Goal: Communication & Community: Answer question/provide support

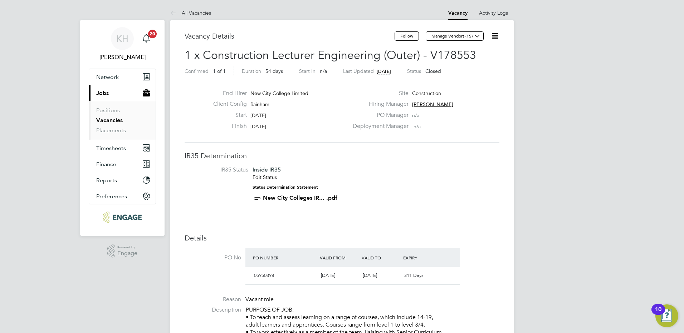
click at [106, 119] on link "Vacancies" at bounding box center [109, 120] width 26 height 7
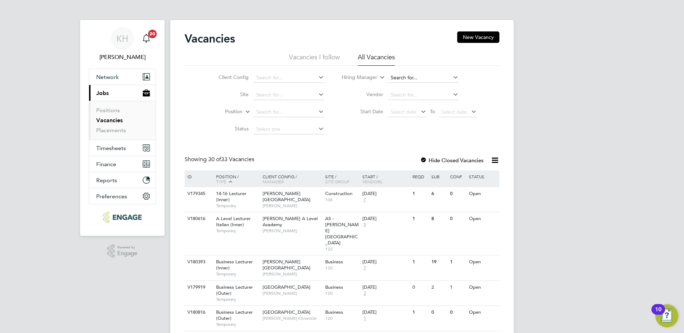
click at [416, 79] on input at bounding box center [423, 78] width 70 height 10
click at [430, 85] on li "Rac hel Johnson" at bounding box center [423, 88] width 71 height 10
type input "[PERSON_NAME]"
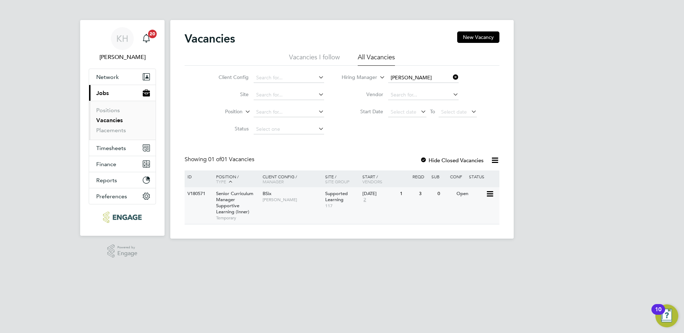
click at [235, 208] on span "Senior Curriculum Manager Supportive Learning (Inner)" at bounding box center [234, 203] width 37 height 24
click at [321, 199] on span "[PERSON_NAME]" at bounding box center [292, 200] width 59 height 6
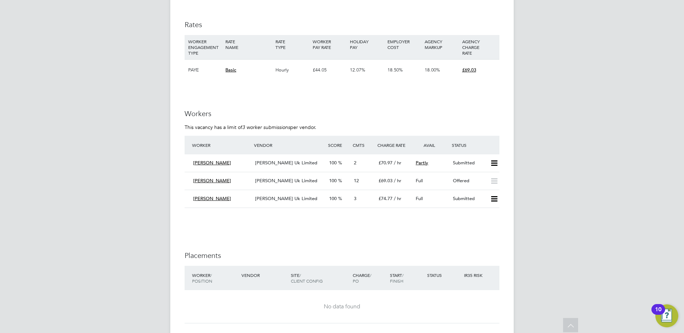
scroll to position [966, 0]
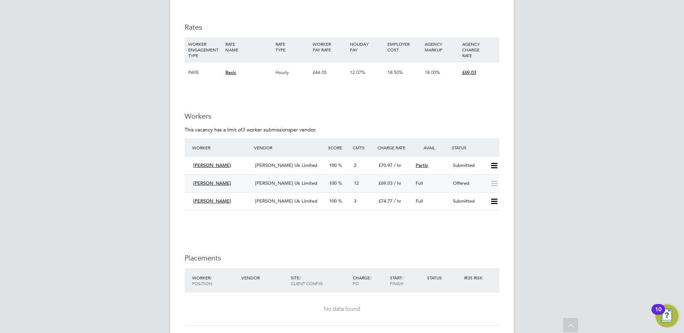
click at [283, 180] on span "[PERSON_NAME] Uk Limited" at bounding box center [286, 183] width 62 height 6
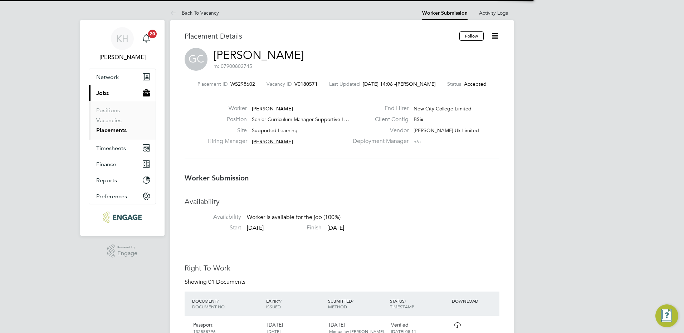
scroll to position [7, 109]
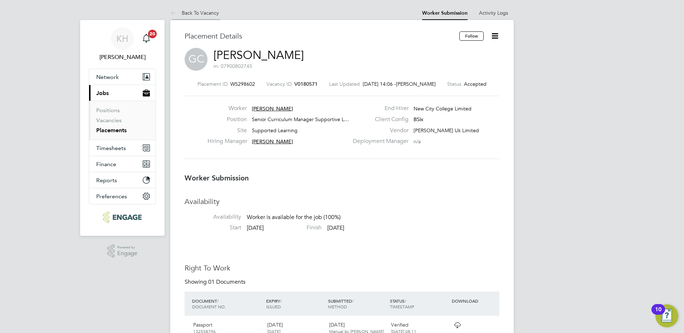
click at [191, 16] on li "Back To Vacancy" at bounding box center [194, 13] width 49 height 14
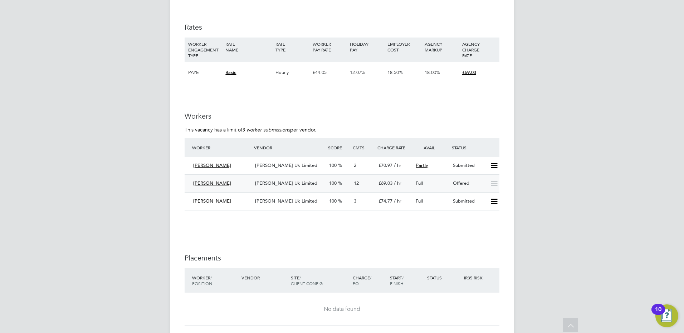
click at [274, 180] on span "[PERSON_NAME] Uk Limited" at bounding box center [286, 183] width 62 height 6
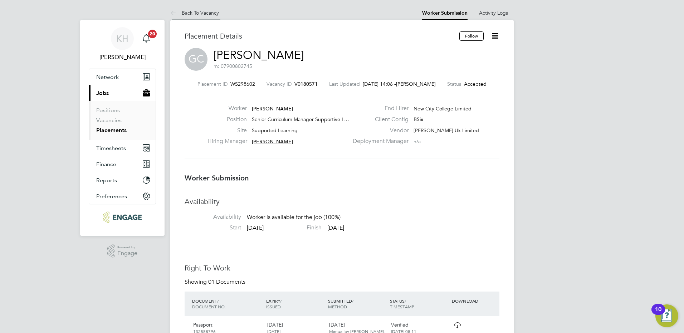
click at [208, 10] on link "Back To Vacancy" at bounding box center [194, 13] width 49 height 6
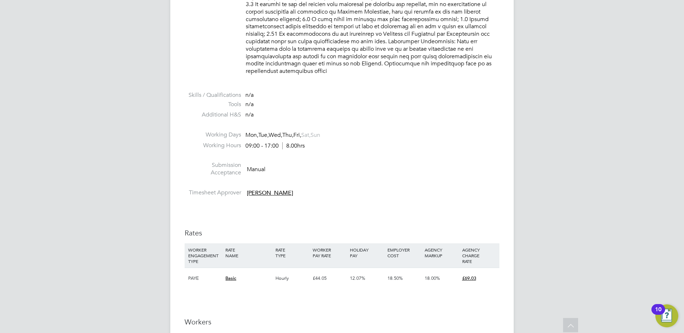
scroll to position [930, 0]
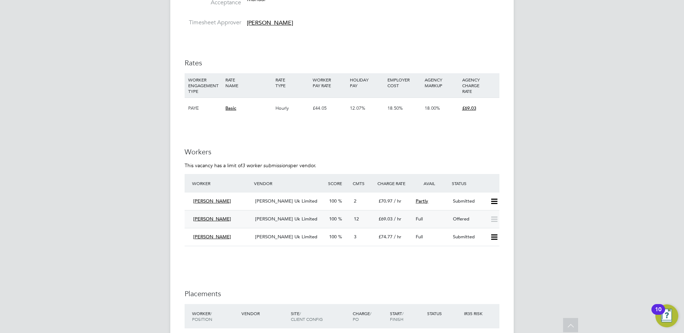
click at [289, 216] on span "[PERSON_NAME] Uk Limited" at bounding box center [286, 219] width 62 height 6
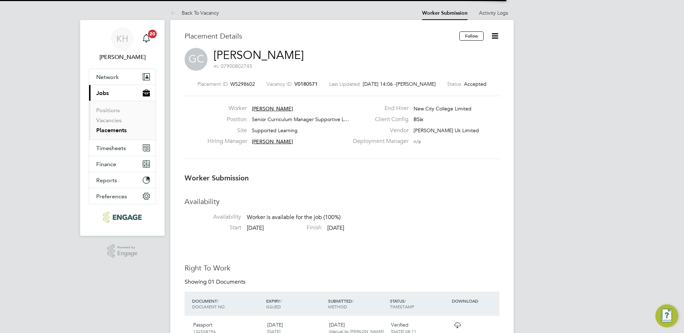
scroll to position [4, 4]
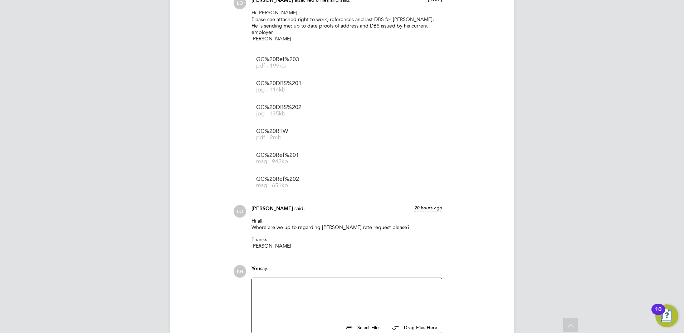
click at [332, 300] on div at bounding box center [346, 298] width 181 height 31
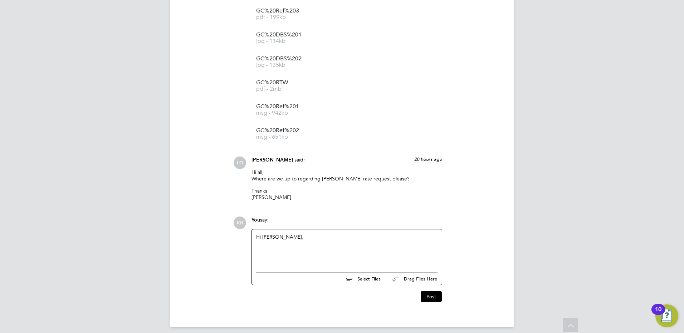
click at [265, 249] on div "Hi Luke," at bounding box center [346, 249] width 181 height 31
click at [277, 253] on div "Hi Luke," at bounding box center [346, 249] width 181 height 31
drag, startPoint x: 303, startPoint y: 244, endPoint x: 425, endPoint y: 240, distance: 122.8
click at [427, 240] on div at bounding box center [346, 243] width 181 height 6
click at [367, 247] on div "Could we please secure" at bounding box center [346, 250] width 181 height 6
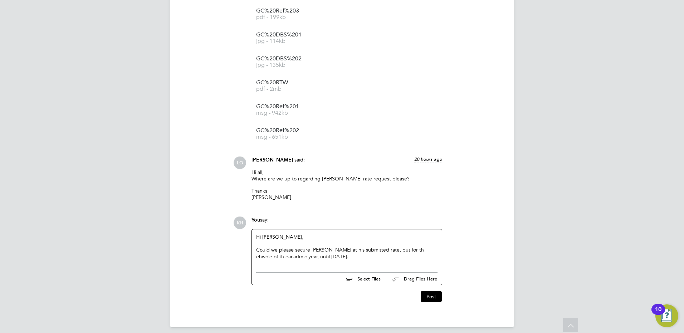
click at [398, 247] on div "Could we please secure Gregg at his submitted rate, but for th ehwole of th eac…" at bounding box center [346, 253] width 181 height 13
click at [330, 250] on div "Could we please secure Gregg at his submitted rate, but for the whole of the ac…" at bounding box center [346, 253] width 181 height 13
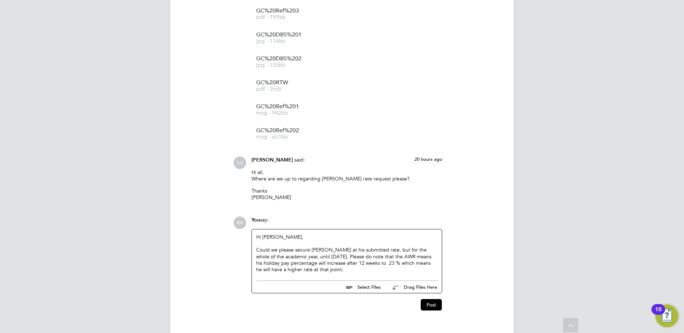
click at [419, 258] on div "Could we please secure Gregg at his submitted rate, but for the whole of the ac…" at bounding box center [346, 260] width 181 height 26
click at [422, 263] on div "Could we please secure Gregg at his submitted rate, but for the whole of the ac…" at bounding box center [346, 260] width 181 height 26
click at [363, 260] on div "Could we please secure Gregg at his submitted rate, but for the whole of the ac…" at bounding box center [346, 260] width 181 height 26
click at [366, 262] on div "Could we please secure [PERSON_NAME] at his submitted rate, but for the whole o…" at bounding box center [346, 260] width 181 height 26
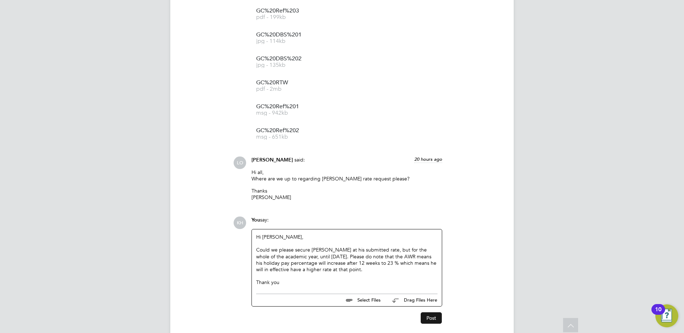
click at [431, 313] on button "Post" at bounding box center [431, 318] width 21 height 11
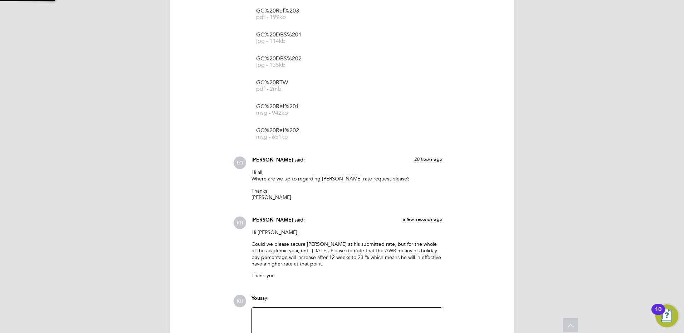
scroll to position [1487, 0]
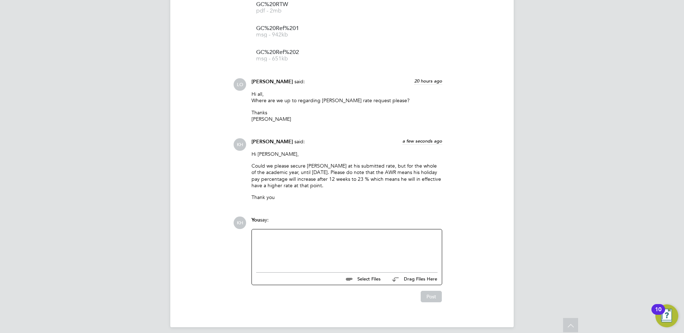
click at [316, 240] on div at bounding box center [346, 249] width 181 height 31
click at [388, 234] on div "Sorry let me check the percentage as 23% is a lecturer" at bounding box center [346, 249] width 181 height 31
click at [444, 291] on div "Post" at bounding box center [347, 294] width 198 height 17
click at [440, 292] on button "Post" at bounding box center [431, 296] width 21 height 11
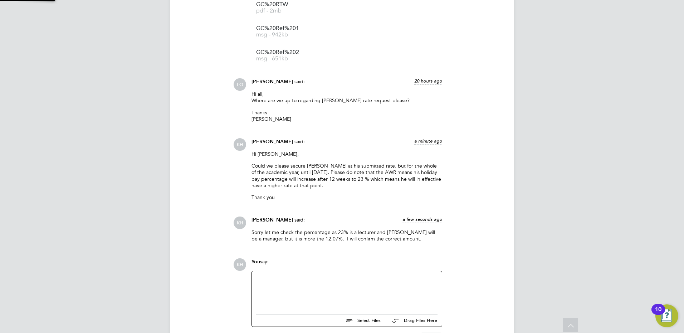
scroll to position [1529, 0]
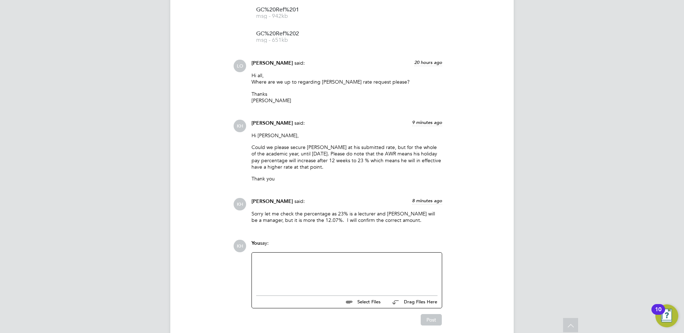
scroll to position [1493, 0]
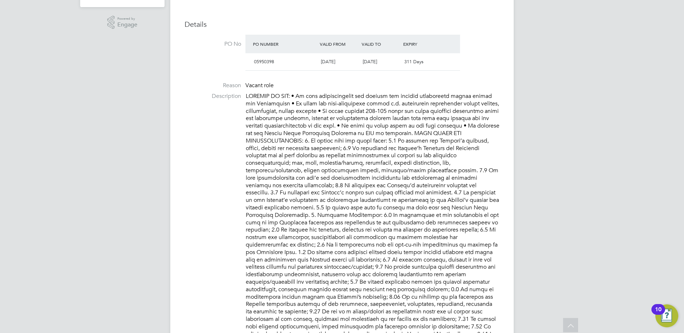
scroll to position [14, 0]
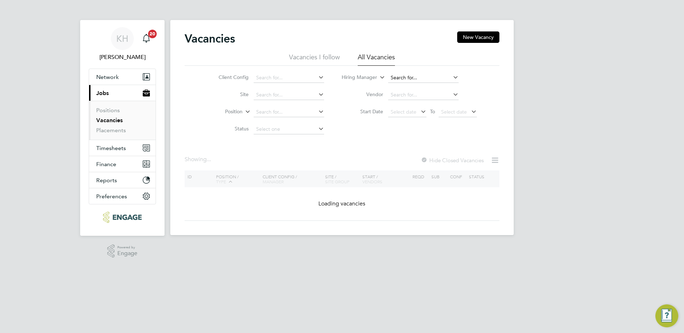
click at [428, 74] on input at bounding box center [423, 78] width 70 height 10
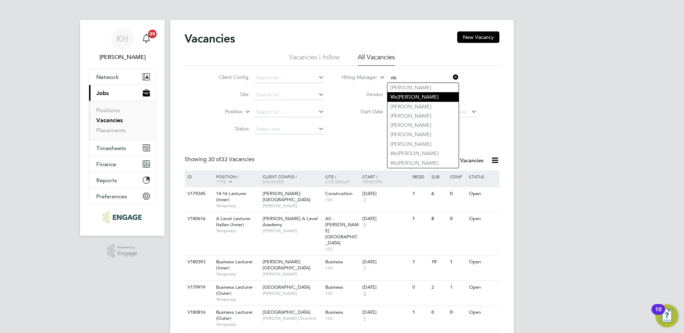
click at [433, 96] on li "Vic toria Ticehurst" at bounding box center [423, 97] width 71 height 10
type input "[PERSON_NAME]"
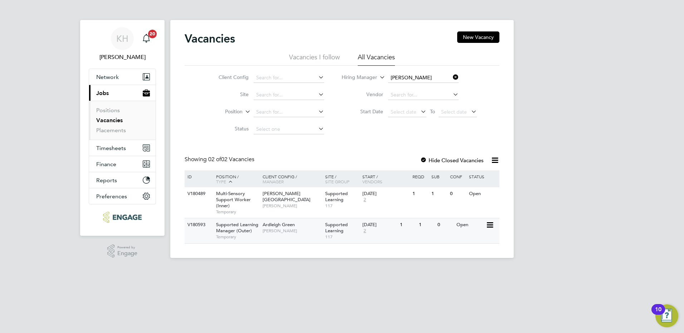
click at [301, 232] on span "Victoria Ticehurst" at bounding box center [292, 231] width 59 height 6
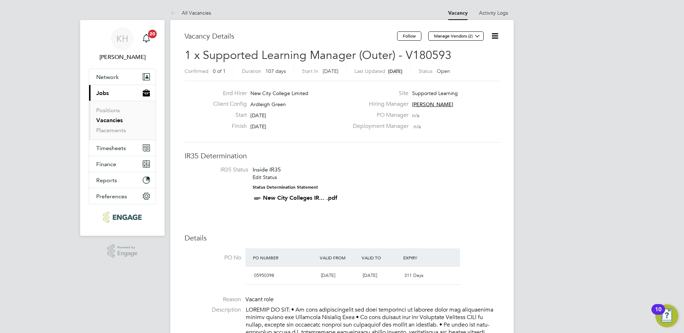
click at [499, 37] on icon at bounding box center [495, 35] width 9 height 9
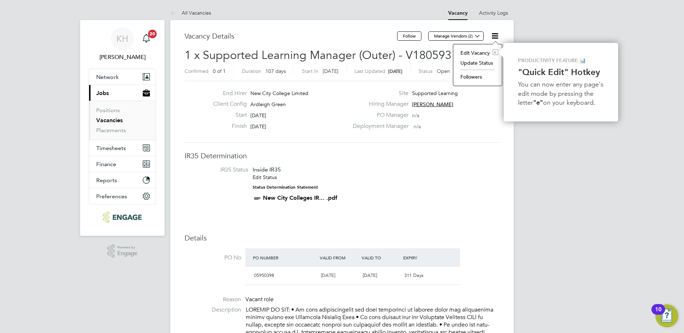
click at [482, 80] on li "Followers" at bounding box center [478, 77] width 42 height 10
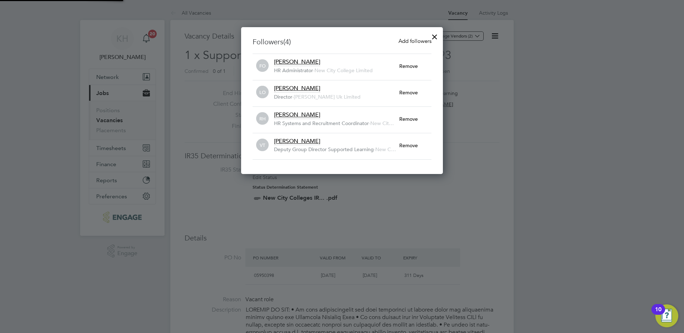
scroll to position [147, 202]
click at [482, 60] on div at bounding box center [342, 166] width 684 height 333
click at [440, 36] on div at bounding box center [434, 35] width 13 height 13
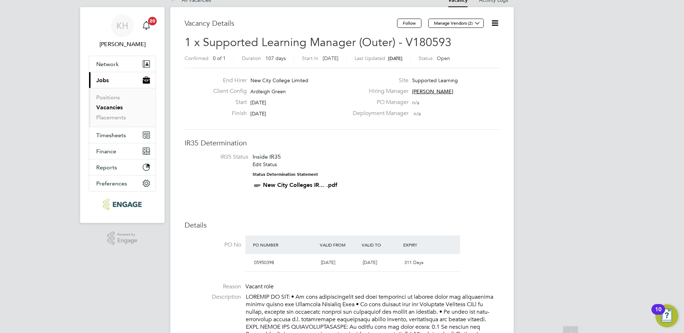
scroll to position [0, 0]
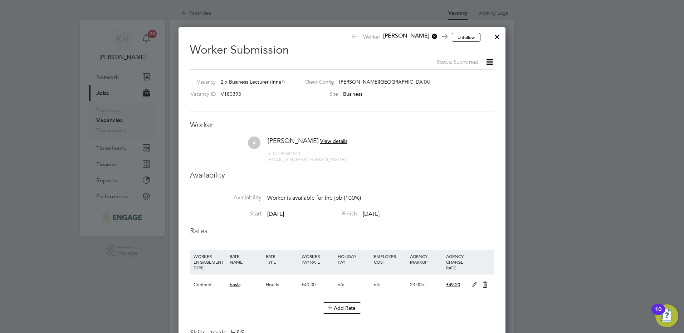
drag, startPoint x: 498, startPoint y: 36, endPoint x: 493, endPoint y: 57, distance: 20.6
click at [498, 37] on div at bounding box center [497, 35] width 13 height 13
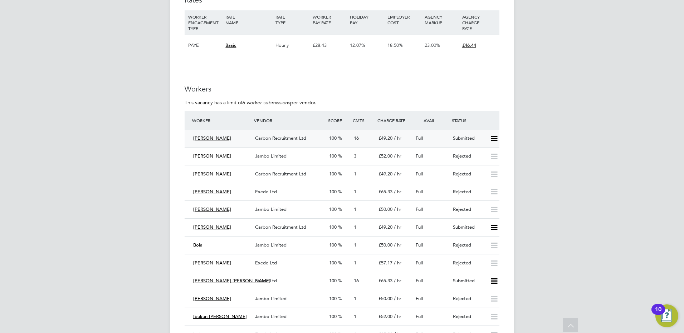
click at [277, 141] on div "Carbon Recruitment Ltd" at bounding box center [289, 139] width 74 height 12
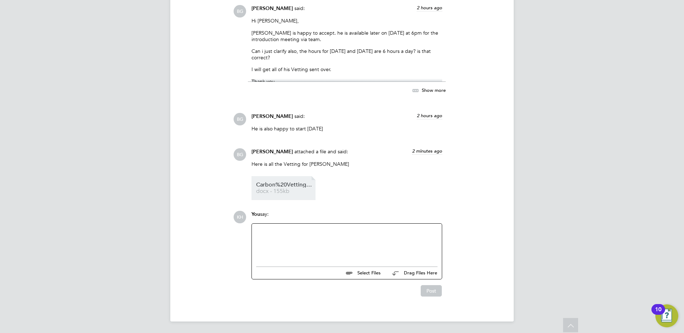
click at [290, 189] on span "docx - 155kb" at bounding box center [284, 191] width 57 height 5
click at [336, 238] on div at bounding box center [346, 243] width 181 height 31
click at [390, 248] on div "Hi Please can you confirm the DBS is an enhanced" at bounding box center [346, 243] width 181 height 31
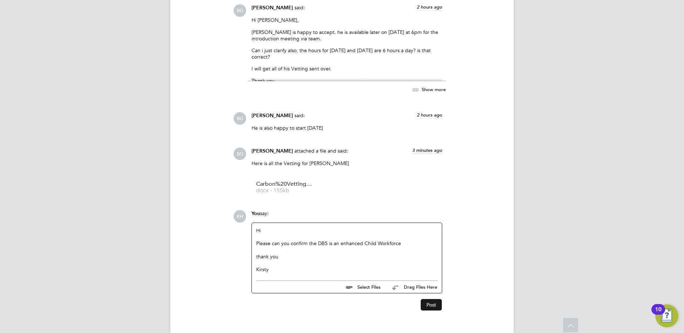
click at [435, 303] on button "Post" at bounding box center [431, 304] width 21 height 11
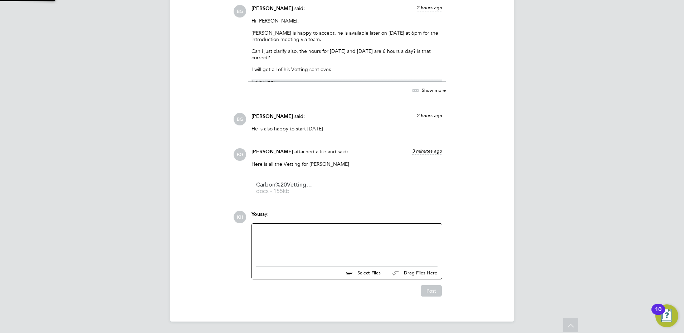
scroll to position [1578, 0]
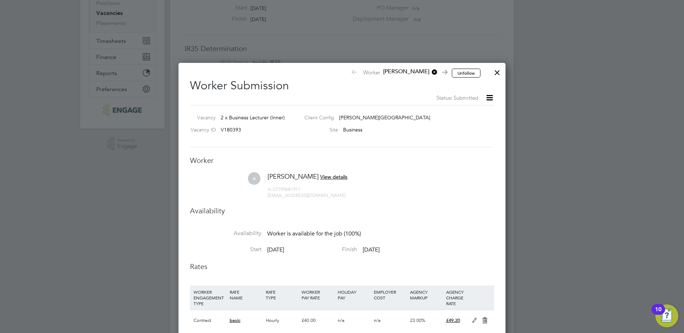
click at [500, 70] on div at bounding box center [497, 70] width 13 height 13
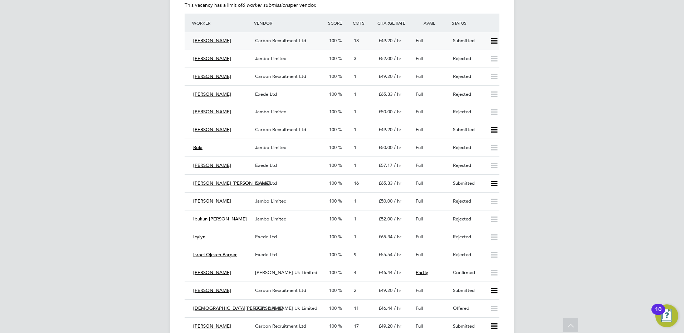
click at [284, 38] on span "Carbon Recruitment Ltd" at bounding box center [280, 41] width 51 height 6
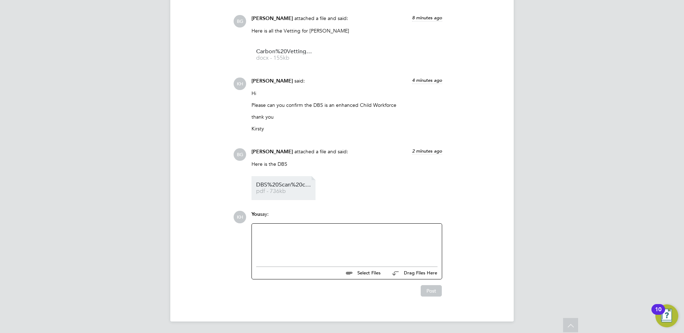
click at [287, 189] on link "DBS%20Scan%20copy%20Abdullah pdf - 736kb" at bounding box center [284, 188] width 57 height 12
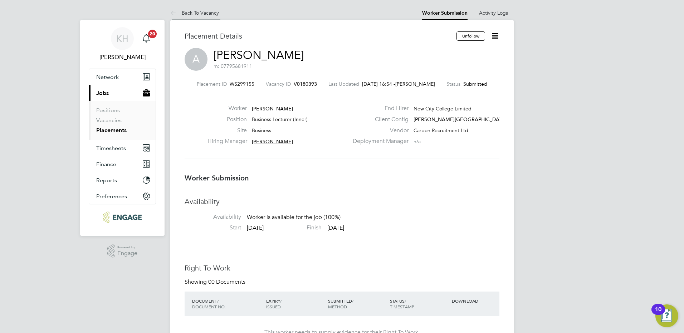
click at [206, 11] on link "Back To Vacancy" at bounding box center [194, 13] width 49 height 6
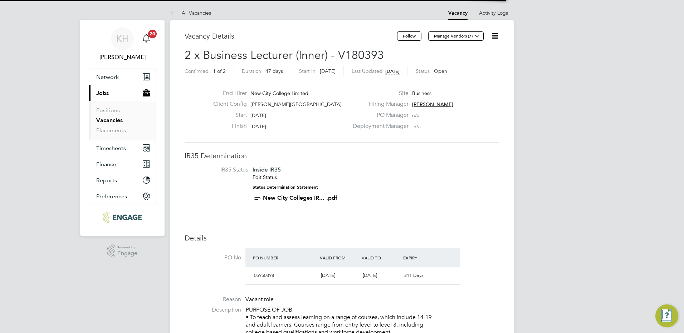
click at [206, 11] on link "All Vacancies" at bounding box center [190, 13] width 41 height 6
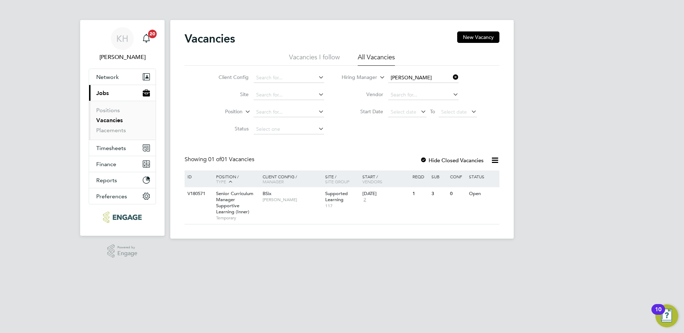
click at [452, 79] on icon at bounding box center [452, 77] width 0 height 10
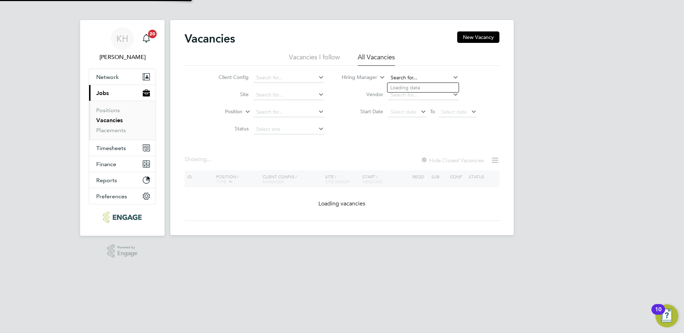
drag, startPoint x: 408, startPoint y: 80, endPoint x: 454, endPoint y: 63, distance: 49.6
click at [408, 80] on input at bounding box center [423, 78] width 70 height 10
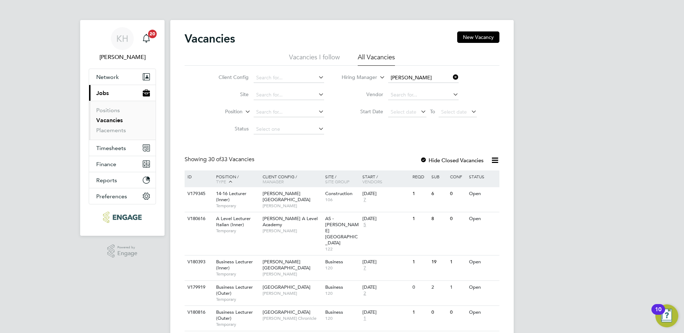
click at [436, 84] on li "[PERSON_NAME]" at bounding box center [432, 88] width 88 height 10
type input "[PERSON_NAME]"
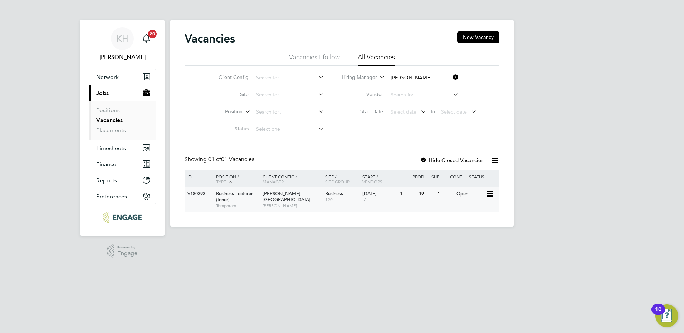
click at [296, 203] on span "[PERSON_NAME]" at bounding box center [292, 206] width 59 height 6
click at [263, 203] on span "[PERSON_NAME]" at bounding box center [292, 206] width 59 height 6
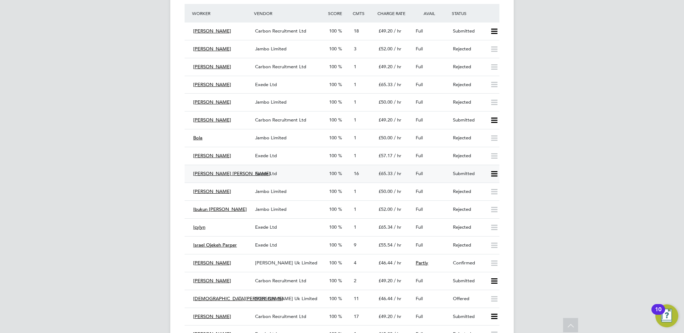
click at [282, 174] on div "Exede Ltd" at bounding box center [289, 174] width 74 height 12
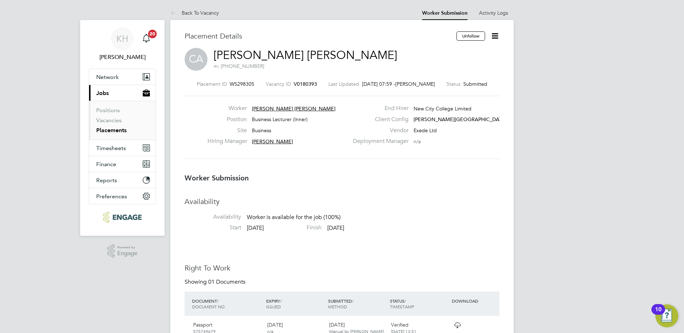
drag, startPoint x: 599, startPoint y: 176, endPoint x: 577, endPoint y: 165, distance: 24.3
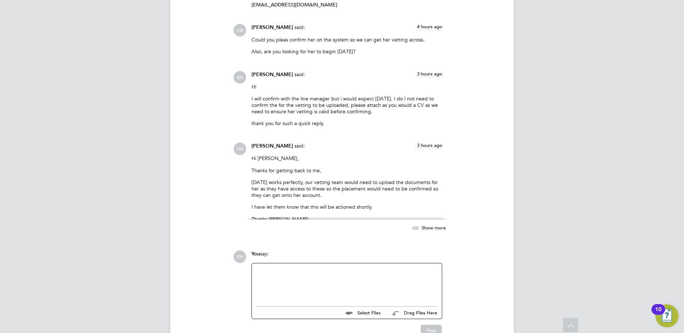
scroll to position [1479, 0]
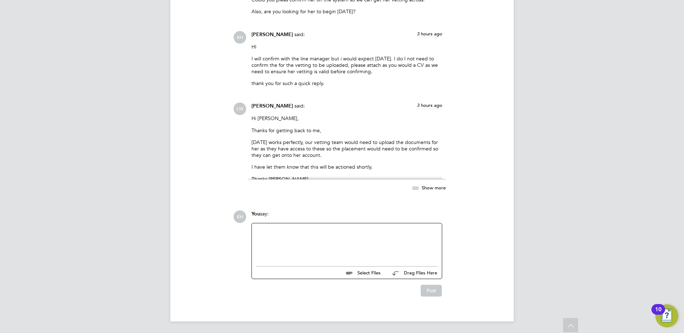
click at [288, 233] on div at bounding box center [346, 243] width 181 height 31
click at [430, 244] on div "This doesn't need vetting as she is already here and vetted under that role." at bounding box center [346, 244] width 181 height 6
click at [428, 247] on div "This doesn't need vetting as she is already here and vetted under that role. Ru…" at bounding box center [346, 247] width 181 height 13
click at [346, 263] on ul at bounding box center [346, 265] width 181 height 4
click at [258, 252] on div "Rufena will pick the link to schedules and meeting tonight at 6pm." at bounding box center [346, 251] width 181 height 6
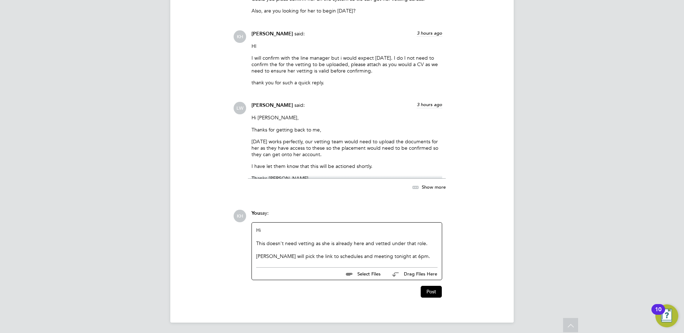
click at [316, 255] on div "Rufena will pick the link to schedules and meeting tonight at 6pm." at bounding box center [346, 256] width 181 height 6
click at [335, 255] on div "Rufena will pick the link to schedules and meeting tonight at 6pm." at bounding box center [346, 256] width 181 height 6
click at [349, 260] on div "Rufena will pick the link to schedules and meeting tonight at 6pm." at bounding box center [346, 256] width 181 height 6
click at [418, 258] on div "Rufena will pick the link to schedules and meeting tonight at 6pm." at bounding box center [346, 256] width 181 height 6
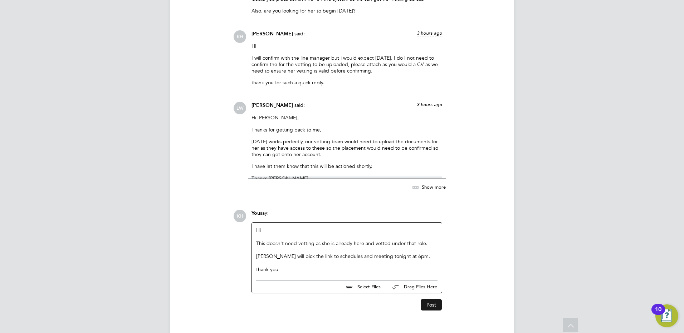
click at [442, 304] on button "Post" at bounding box center [431, 304] width 21 height 11
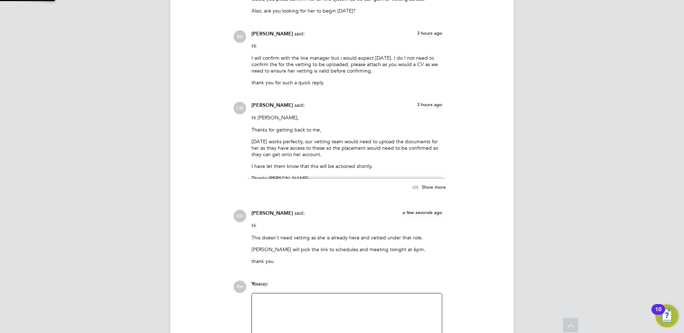
scroll to position [1550, 0]
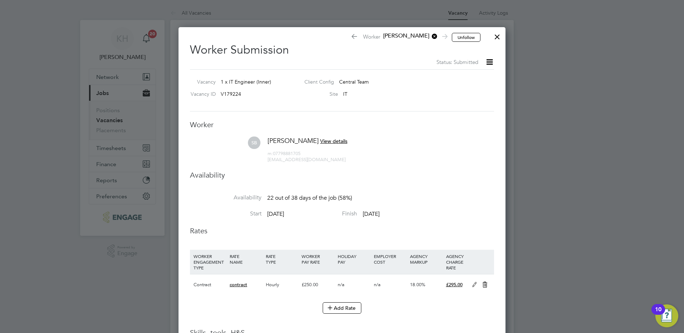
click at [496, 35] on div at bounding box center [497, 35] width 13 height 13
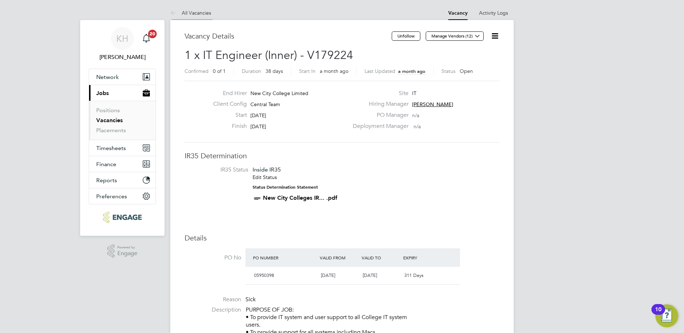
click at [208, 11] on link "All Vacancies" at bounding box center [190, 13] width 41 height 6
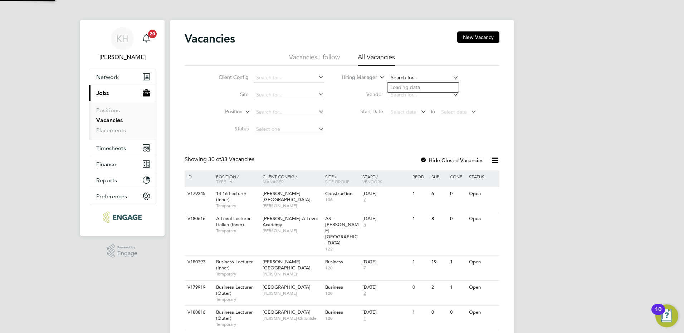
click at [400, 78] on input at bounding box center [423, 78] width 70 height 10
click at [414, 90] on li "Geo rgina Creighton" at bounding box center [423, 88] width 71 height 10
type input "Georgina Creighton"
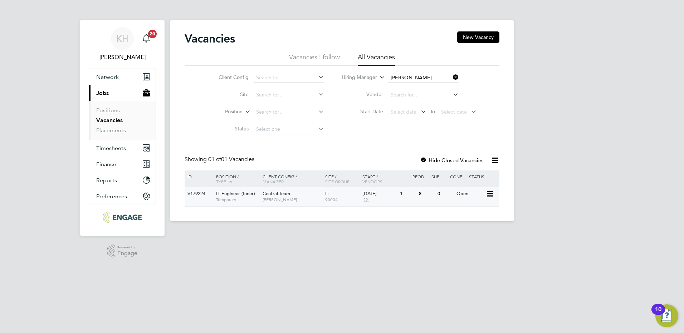
click at [361, 200] on div "27 Aug 2025 12" at bounding box center [380, 196] width 38 height 19
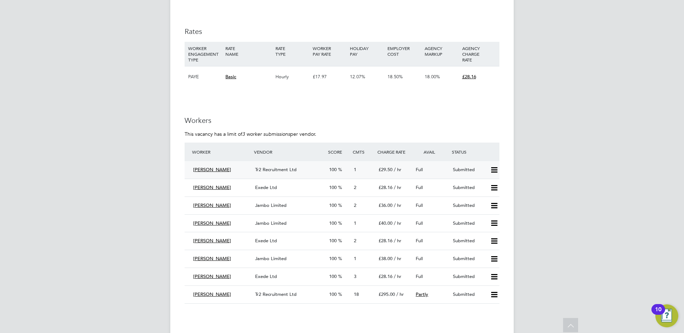
click at [277, 171] on span "Tr2 Recruitment Ltd" at bounding box center [276, 170] width 42 height 6
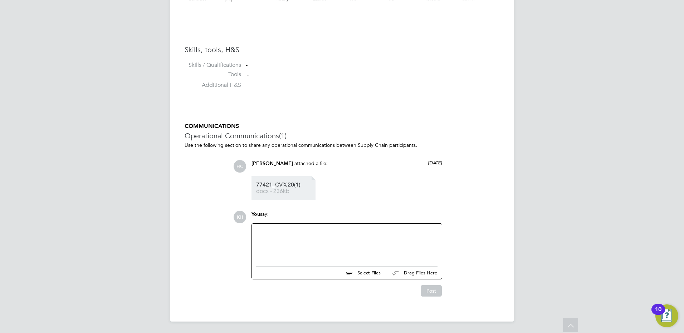
click at [284, 191] on span "docx - 236kb" at bounding box center [284, 191] width 57 height 5
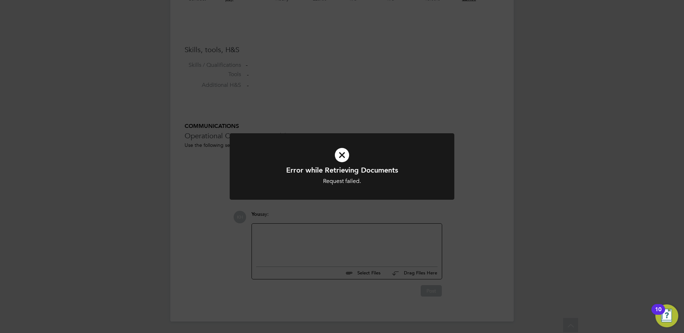
click at [341, 160] on icon at bounding box center [342, 155] width 186 height 28
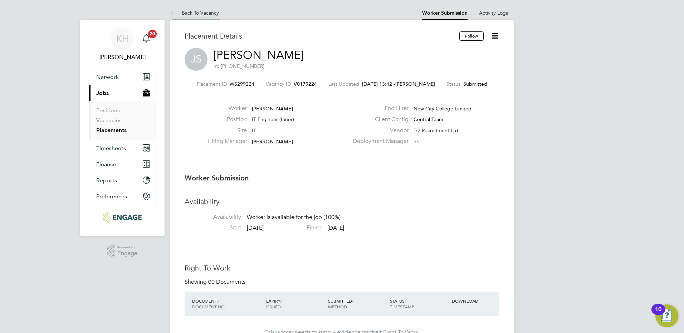
click at [210, 15] on link "Back To Vacancy" at bounding box center [194, 13] width 49 height 6
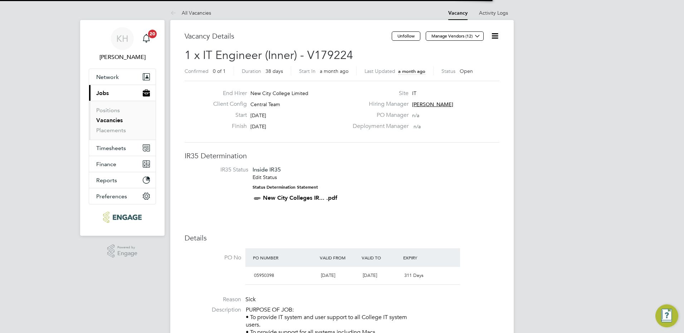
scroll to position [12, 67]
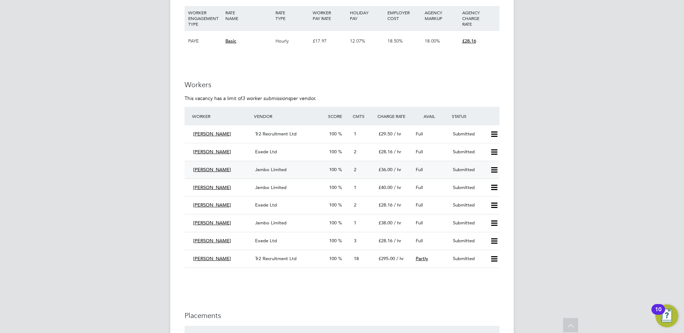
click at [492, 170] on icon at bounding box center [494, 170] width 9 height 6
click at [482, 195] on li "Reject" at bounding box center [484, 195] width 25 height 10
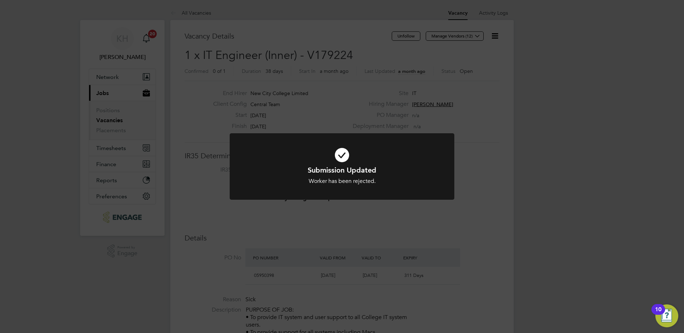
click at [516, 170] on div "Submission Updated Worker has been rejected. Cancel Okay" at bounding box center [342, 166] width 684 height 333
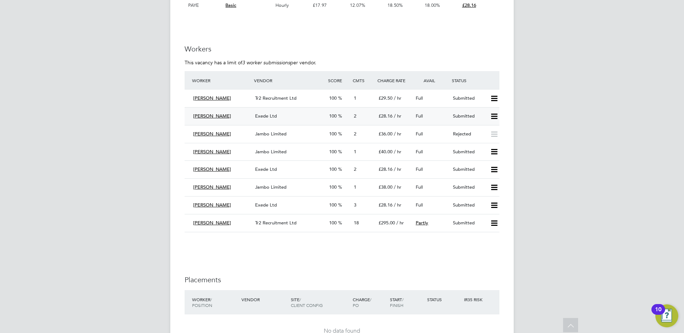
click at [494, 118] on icon at bounding box center [494, 117] width 9 height 6
click at [487, 143] on li "Reject" at bounding box center [484, 142] width 25 height 10
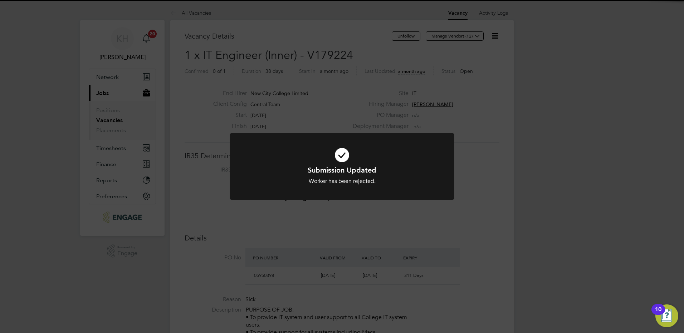
click at [578, 170] on div "Submission Updated Worker has been rejected. Cancel Okay" at bounding box center [342, 166] width 684 height 333
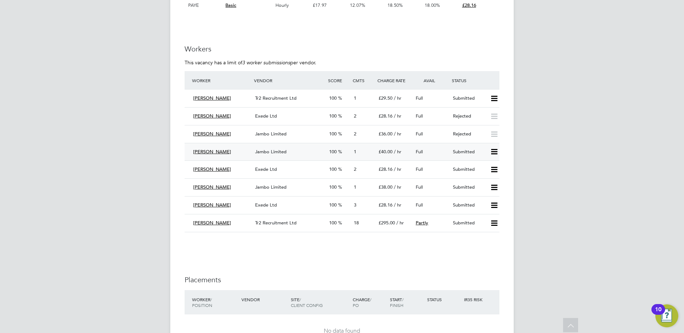
click at [493, 151] on icon at bounding box center [494, 152] width 9 height 6
click at [491, 175] on li "Reject" at bounding box center [484, 177] width 25 height 10
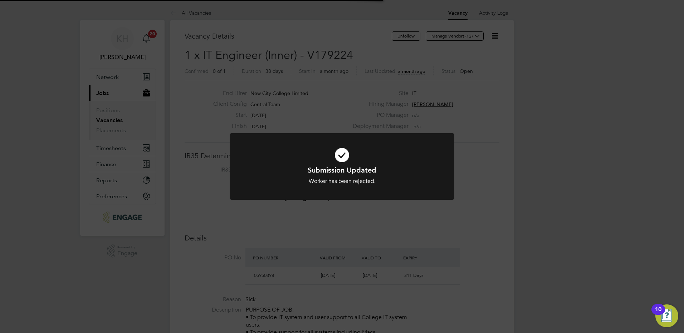
click at [572, 185] on div "Submission Updated Worker has been rejected. Cancel Okay" at bounding box center [342, 166] width 684 height 333
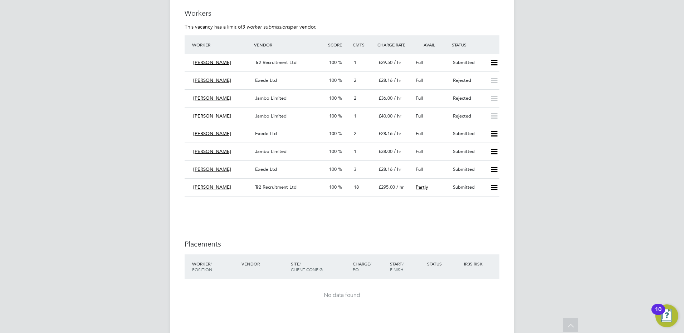
click at [497, 133] on icon at bounding box center [494, 134] width 9 height 6
click at [485, 161] on li "Reject" at bounding box center [484, 160] width 25 height 10
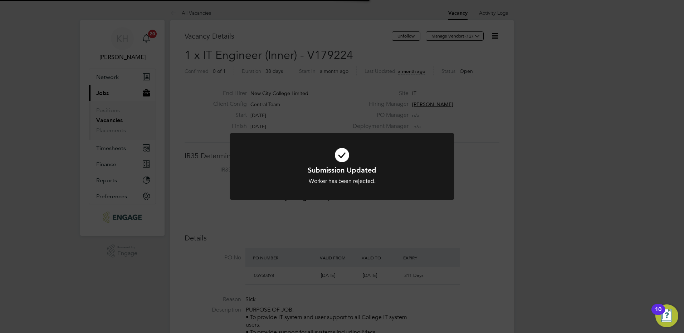
click at [552, 159] on div "Submission Updated Worker has been rejected. Cancel Okay" at bounding box center [342, 166] width 684 height 333
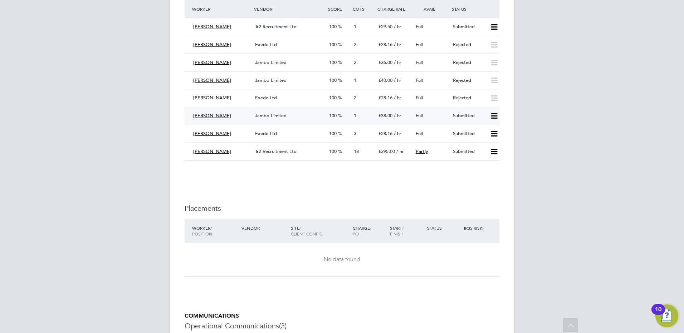
click at [499, 117] on icon at bounding box center [494, 116] width 9 height 6
click at [491, 142] on li "Reject" at bounding box center [484, 141] width 25 height 10
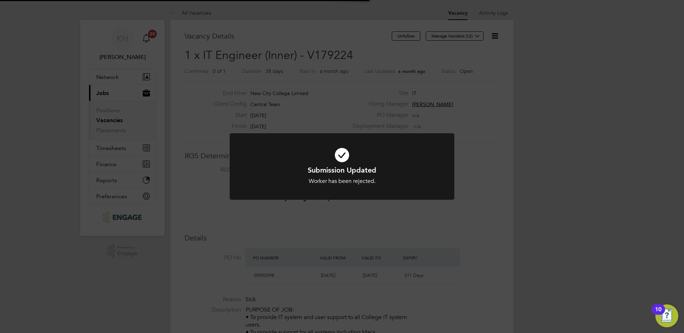
click at [555, 136] on div "Submission Updated Worker has been rejected. Cancel Okay" at bounding box center [342, 166] width 684 height 333
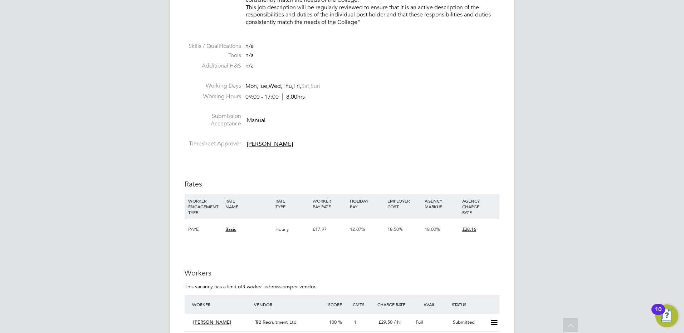
scroll to position [1073, 0]
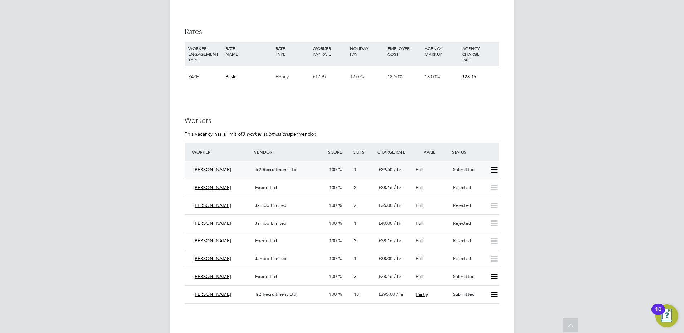
click at [272, 169] on span "Tr2 Recruitment Ltd" at bounding box center [276, 170] width 42 height 6
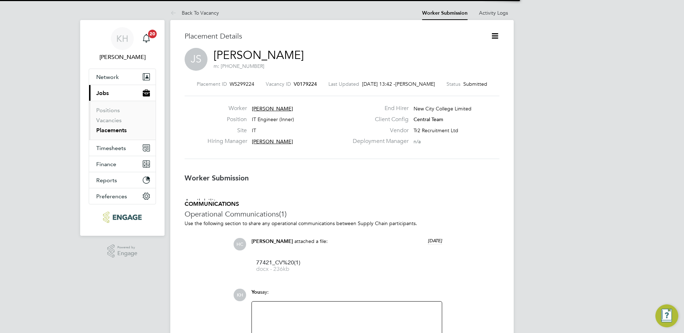
scroll to position [11, 141]
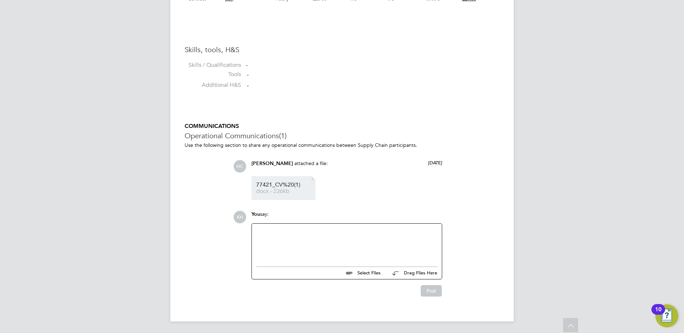
click at [273, 184] on span "77421_CV%20(1)" at bounding box center [284, 184] width 57 height 5
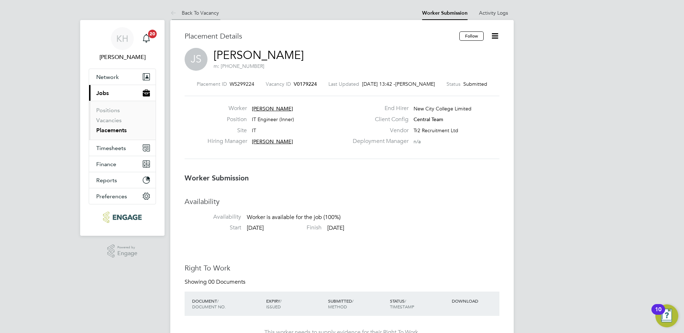
click at [194, 12] on link "Back To Vacancy" at bounding box center [194, 13] width 49 height 6
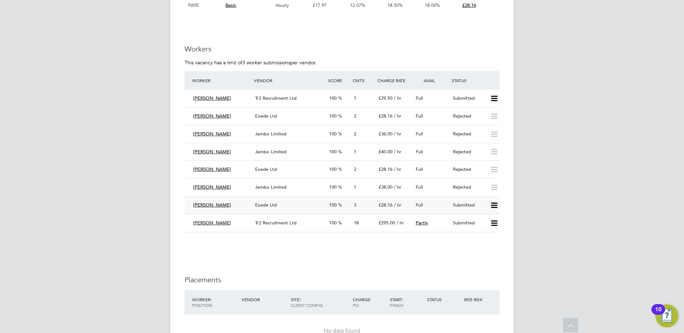
click at [493, 205] on icon at bounding box center [494, 206] width 9 height 6
click at [291, 205] on div "Exede Ltd" at bounding box center [289, 206] width 74 height 12
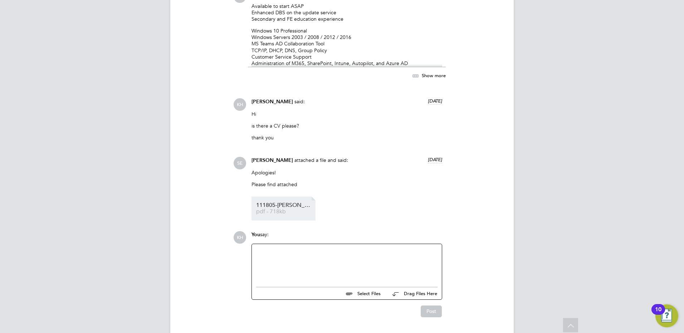
click at [286, 213] on span "pdf - 718kb" at bounding box center [284, 211] width 57 height 5
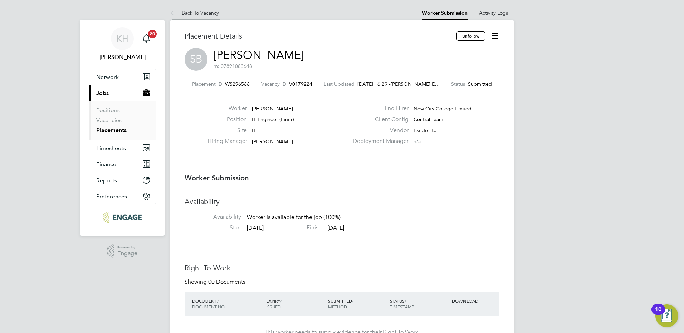
click at [213, 12] on link "Back To Vacancy" at bounding box center [194, 13] width 49 height 6
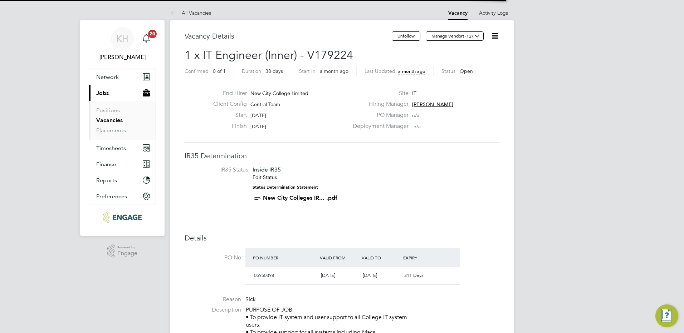
scroll to position [12, 67]
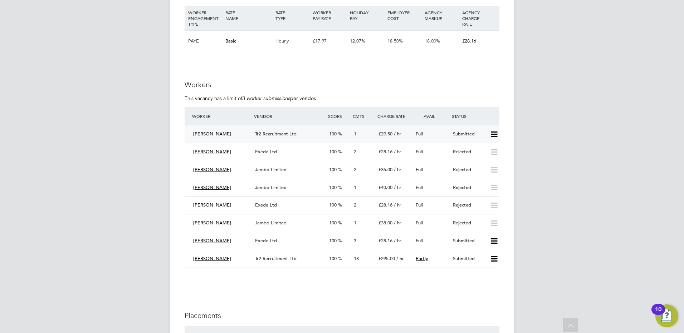
click at [493, 136] on icon at bounding box center [494, 135] width 9 height 6
click at [487, 159] on li "Reject" at bounding box center [484, 160] width 25 height 10
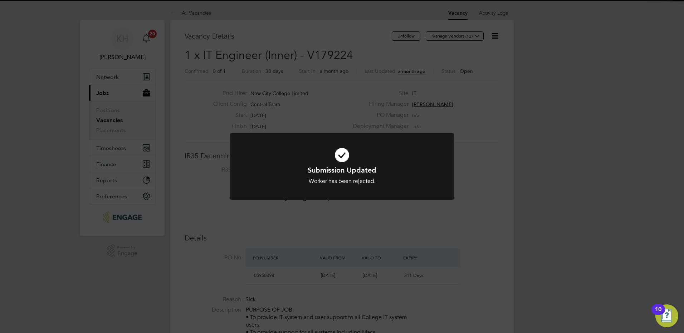
click at [233, 225] on div "Submission Updated Worker has been rejected. Cancel Okay" at bounding box center [342, 166] width 684 height 333
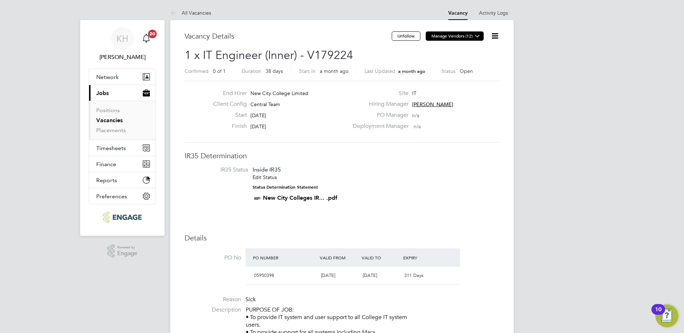
click at [475, 35] on icon at bounding box center [477, 35] width 5 height 5
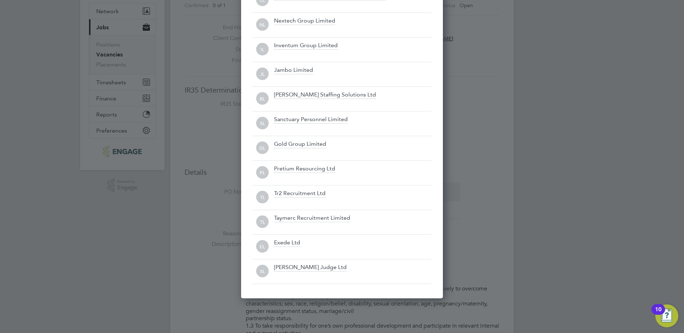
scroll to position [0, 0]
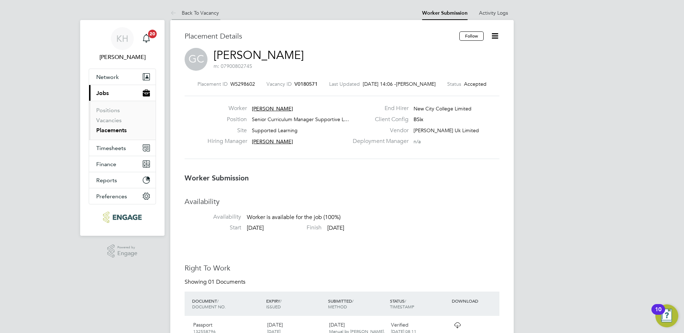
click at [206, 7] on li "Back To Vacancy" at bounding box center [194, 13] width 49 height 14
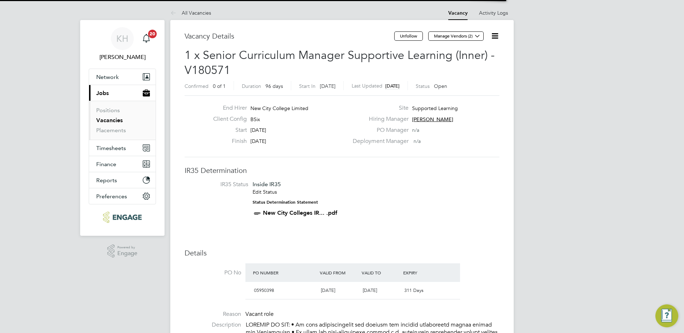
scroll to position [4, 4]
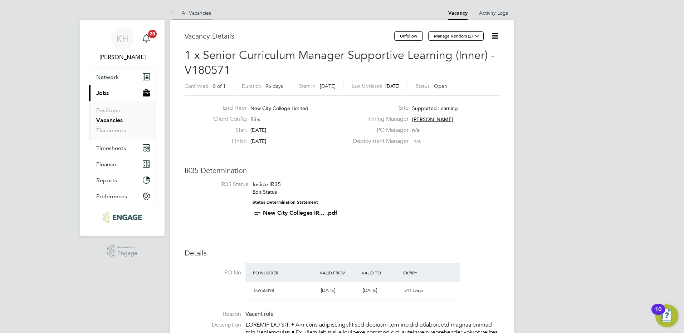
click at [203, 15] on link "All Vacancies" at bounding box center [190, 13] width 41 height 6
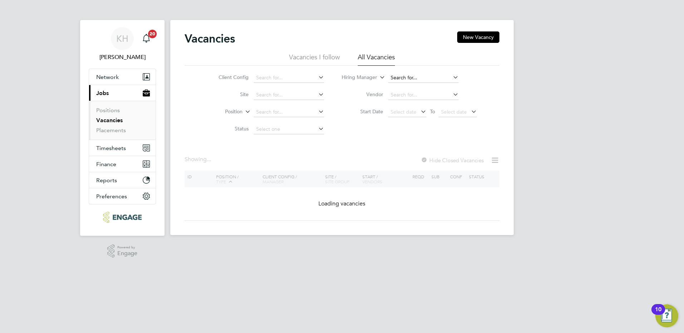
click at [416, 78] on input at bounding box center [423, 78] width 70 height 10
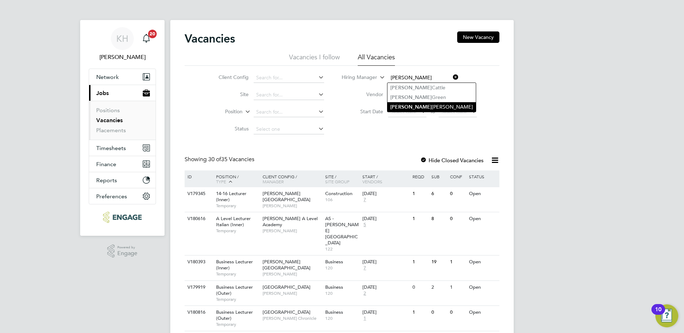
click at [421, 106] on li "[PERSON_NAME]" at bounding box center [432, 107] width 88 height 10
type input "[PERSON_NAME]"
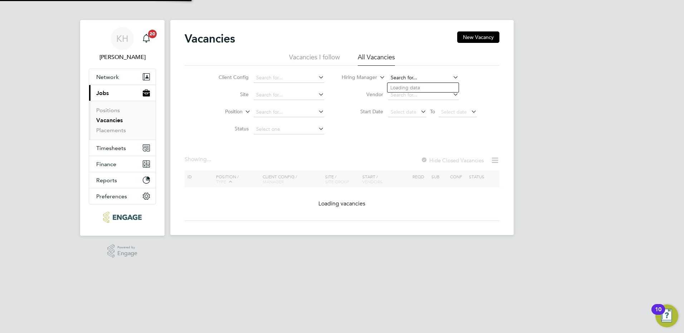
click at [435, 76] on input at bounding box center [423, 78] width 70 height 10
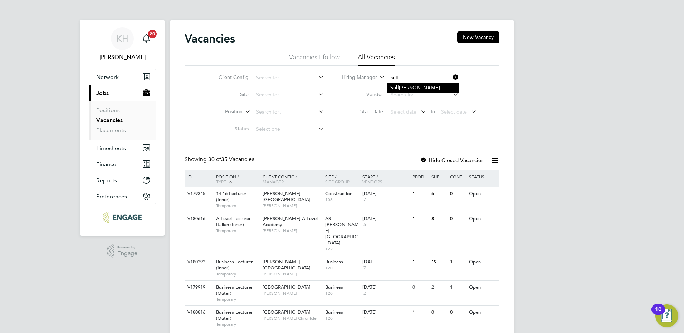
click at [419, 89] on li "Sull iman Peerbacos" at bounding box center [423, 88] width 71 height 10
type input "Sulliman Peerbacos"
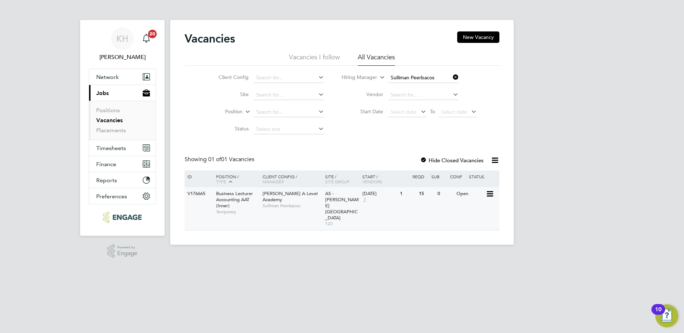
click at [278, 203] on span "Sulliman Peerbacos" at bounding box center [292, 206] width 59 height 6
click at [452, 77] on icon at bounding box center [452, 77] width 0 height 10
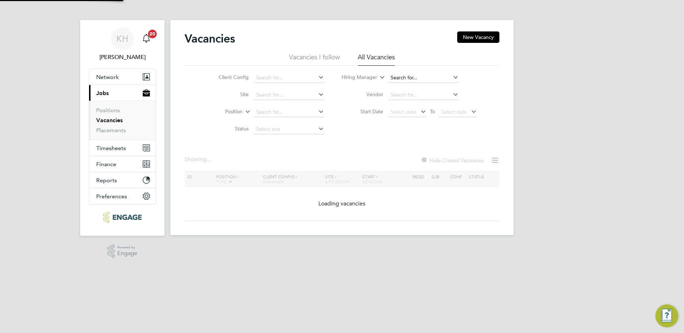
click at [418, 78] on input at bounding box center [423, 78] width 70 height 10
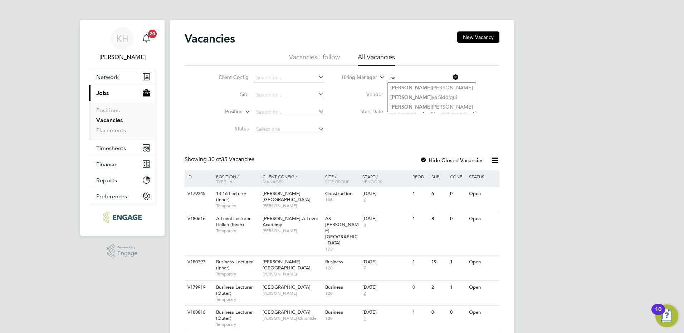
type input "s"
click at [416, 83] on li "Kerry Cattle" at bounding box center [432, 88] width 88 height 10
type input "Kerry Cattle"
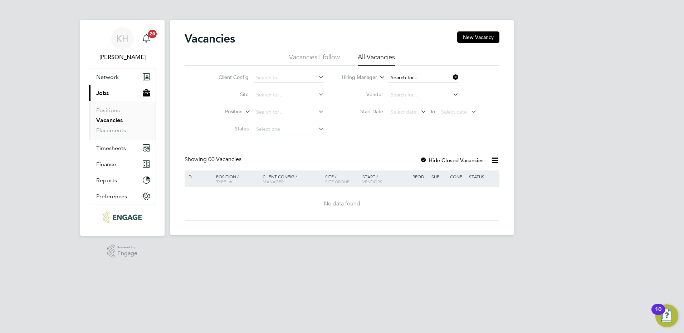
click at [409, 78] on input at bounding box center [423, 78] width 70 height 10
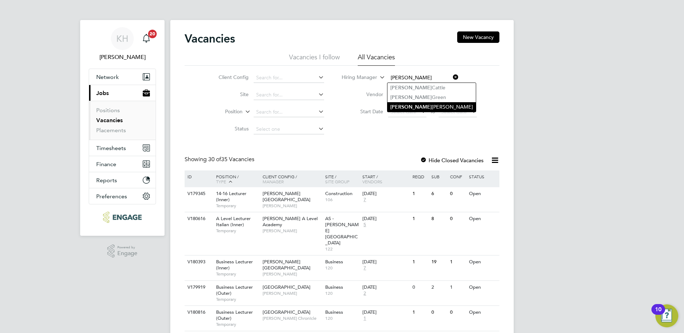
click at [417, 105] on li "Kerry Baker" at bounding box center [432, 107] width 88 height 10
type input "Kerry Baker"
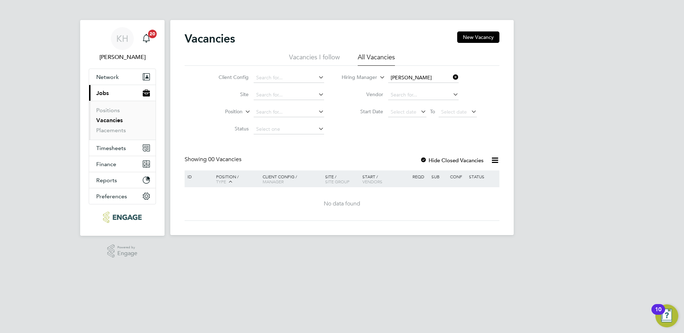
click at [424, 159] on div at bounding box center [423, 160] width 7 height 7
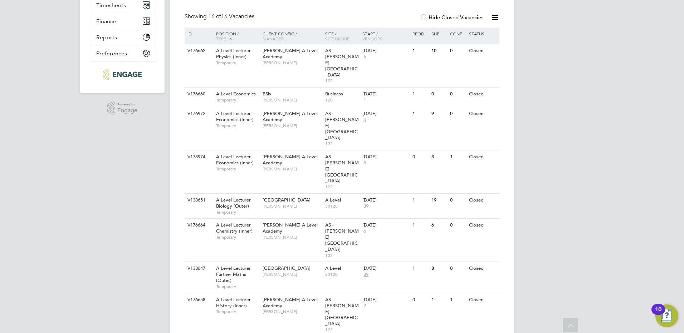
scroll to position [250, 0]
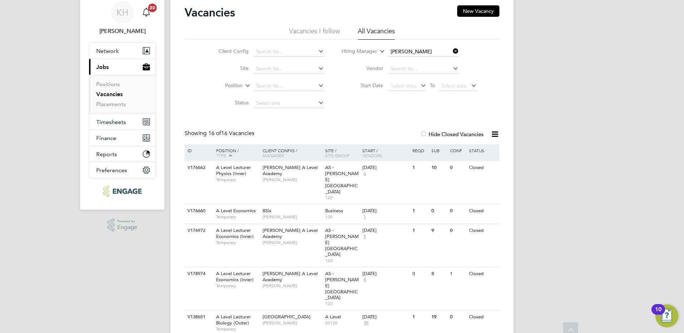
scroll to position [0, 0]
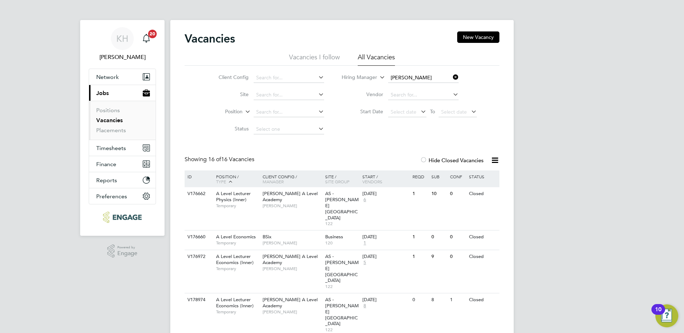
click at [452, 78] on icon at bounding box center [452, 77] width 0 height 10
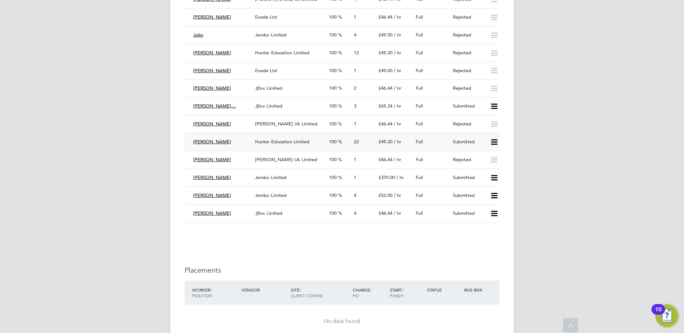
click at [287, 142] on span "Hunter Education Limited" at bounding box center [282, 142] width 54 height 6
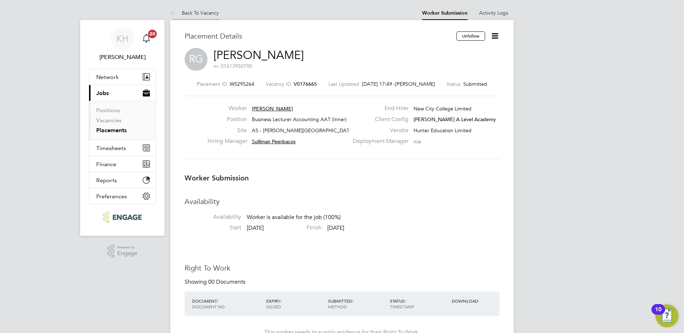
click at [209, 15] on link "Back To Vacancy" at bounding box center [194, 13] width 49 height 6
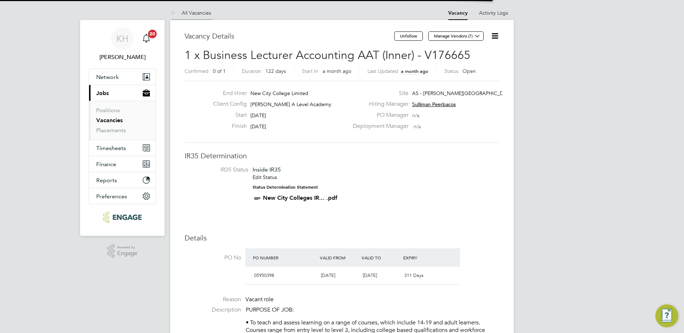
scroll to position [12, 62]
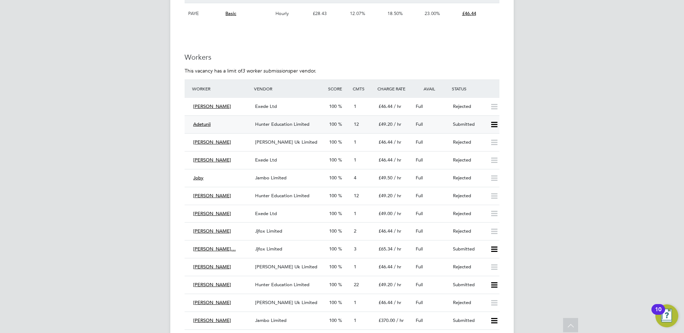
click at [278, 126] on span "Hunter Education Limited" at bounding box center [282, 124] width 54 height 6
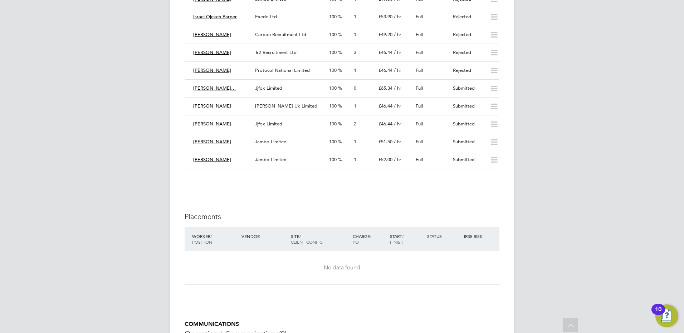
scroll to position [1252, 0]
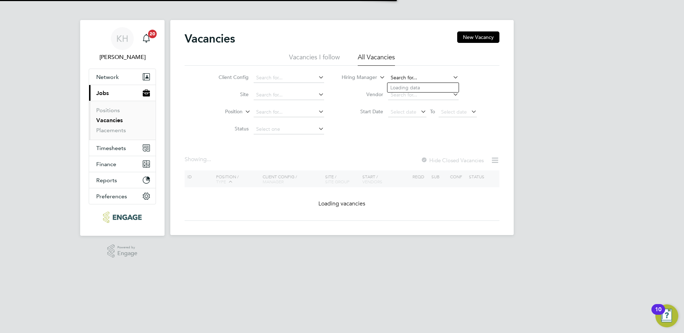
click at [402, 75] on input at bounding box center [423, 78] width 70 height 10
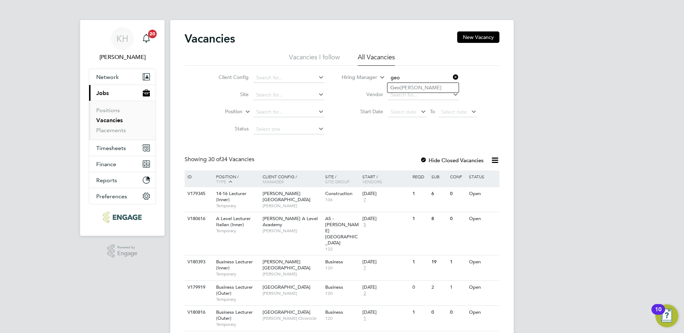
click at [394, 81] on input "geo" at bounding box center [423, 78] width 70 height 10
click at [427, 73] on input "geo" at bounding box center [423, 78] width 70 height 10
type input "g"
click at [417, 115] on li "Ali son Arnaud" at bounding box center [437, 116] width 98 height 10
type input "[PERSON_NAME]"
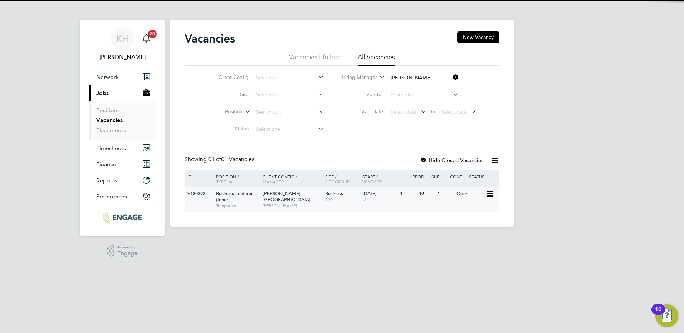
click at [310, 193] on div "Hackney Campus Alison Arnaud" at bounding box center [292, 199] width 63 height 25
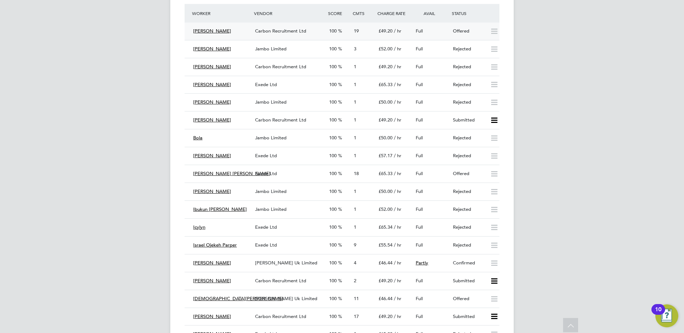
click at [272, 30] on span "Carbon Recruitment Ltd" at bounding box center [280, 31] width 51 height 6
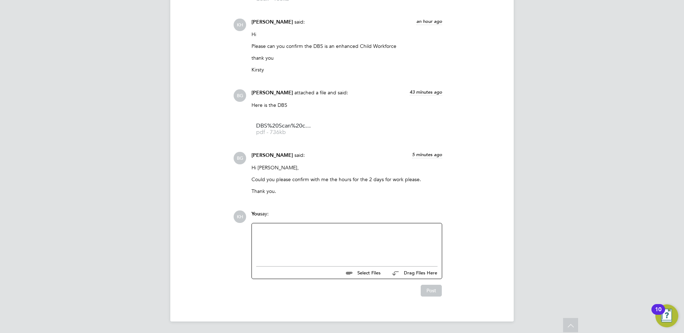
click at [382, 250] on div at bounding box center [346, 243] width 181 height 31
drag, startPoint x: 380, startPoint y: 240, endPoint x: 384, endPoint y: 238, distance: 4.8
click at [380, 240] on div at bounding box center [346, 243] width 181 height 31
click at [301, 242] on div "This will be Tuesday 10-17.00" at bounding box center [346, 244] width 181 height 6
click at [347, 245] on div "This will be Tuesday and Wednesday 10-17.00" at bounding box center [346, 244] width 181 height 6
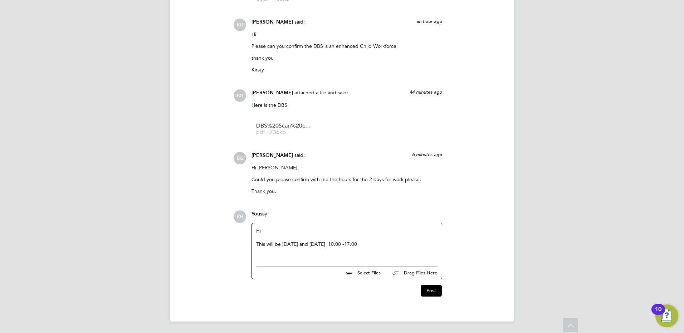
click at [385, 244] on div "This will be Tuesday and Wednesday 10.00 -17.00" at bounding box center [346, 244] width 181 height 6
click at [303, 257] on div "Tuesdays will be onlin but i am not sure when that starts" at bounding box center [346, 256] width 181 height 6
click at [387, 255] on div "Tuesdays will be online but i am not sure when that starts" at bounding box center [346, 256] width 181 height 6
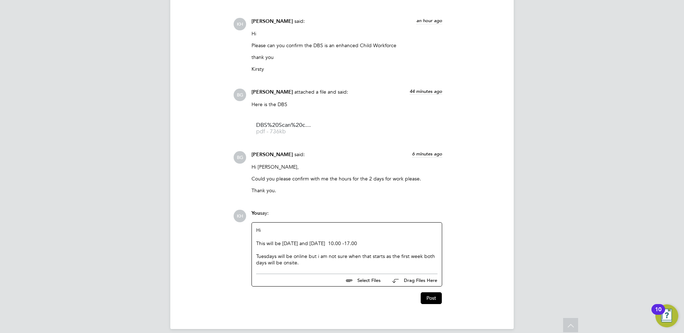
click at [321, 258] on div "Tuesdays will be online but i am not sure when that starts as the first week bo…" at bounding box center [346, 259] width 181 height 13
click at [430, 300] on button "Post" at bounding box center [431, 298] width 21 height 11
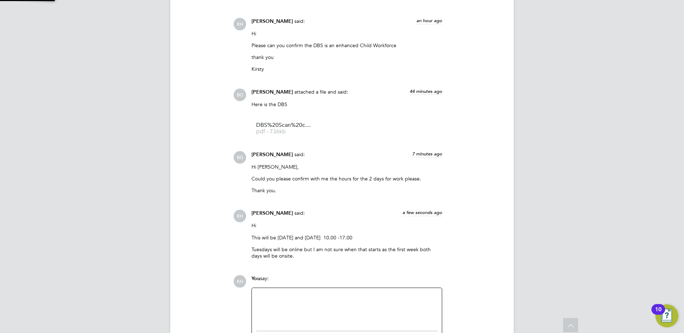
scroll to position [1765, 0]
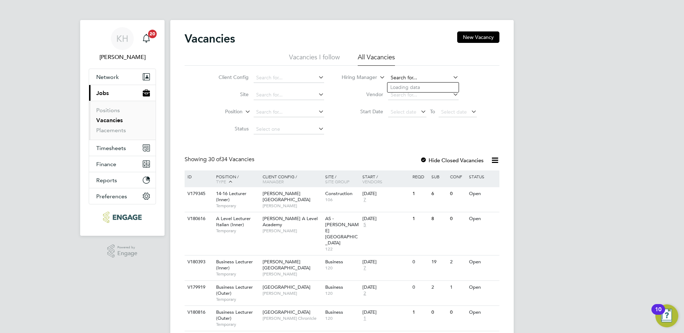
click at [402, 77] on input at bounding box center [423, 78] width 70 height 10
click at [406, 75] on input at bounding box center [423, 78] width 70 height 10
click at [403, 87] on li "Sull iman Peerbacos" at bounding box center [423, 88] width 71 height 10
type input "Sulliman Peerbacos"
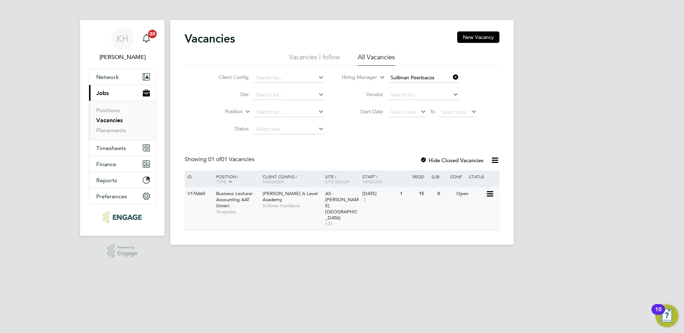
click at [262, 202] on div "[PERSON_NAME] A Level Academy Sulliman Peerbacos" at bounding box center [292, 199] width 63 height 25
click at [452, 78] on icon at bounding box center [452, 77] width 0 height 10
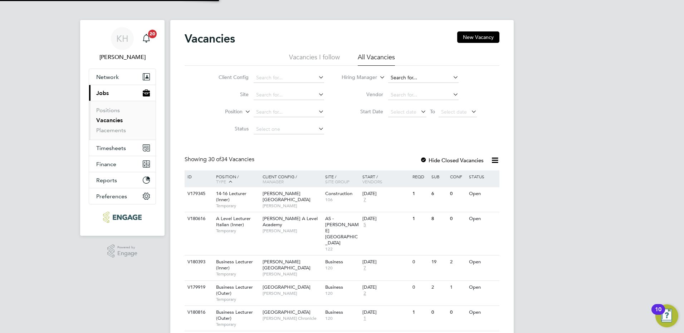
click at [424, 77] on input at bounding box center [423, 78] width 70 height 10
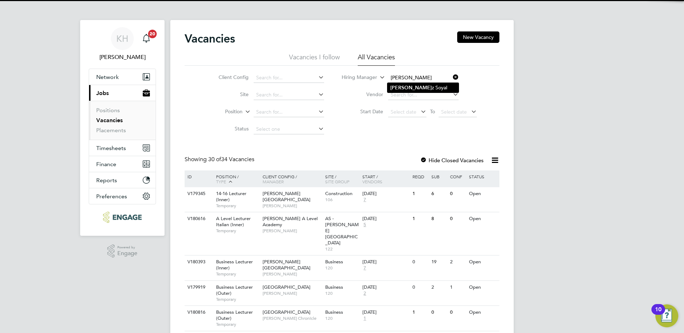
click at [431, 91] on li "[PERSON_NAME]" at bounding box center [423, 88] width 71 height 10
type input "[PERSON_NAME]"
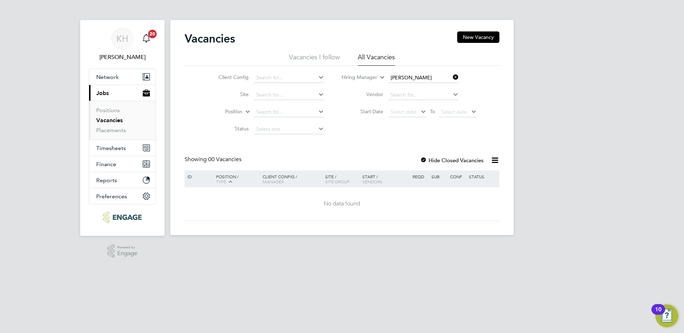
click at [452, 78] on icon at bounding box center [452, 77] width 0 height 10
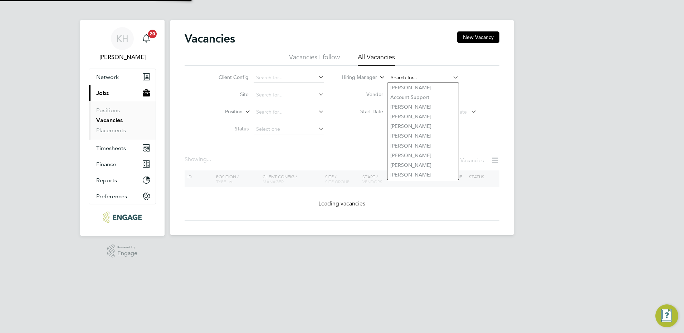
click at [435, 77] on input at bounding box center [423, 78] width 70 height 10
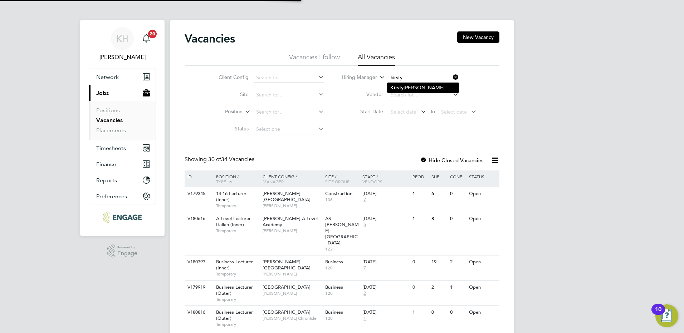
click at [434, 89] on li "[PERSON_NAME]" at bounding box center [423, 88] width 71 height 10
type input "[PERSON_NAME]"
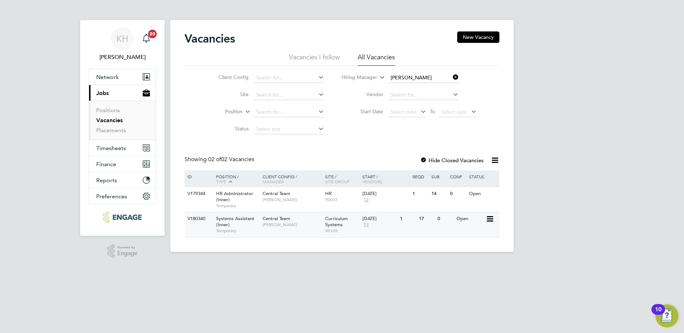
click at [331, 225] on span "Curriculum Systems" at bounding box center [336, 222] width 23 height 12
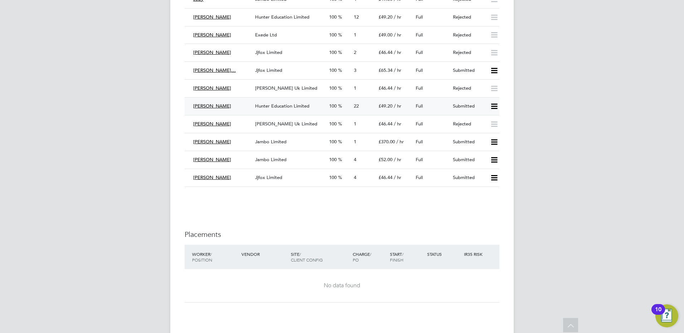
click at [279, 102] on div "Hunter Education Limited" at bounding box center [289, 107] width 74 height 12
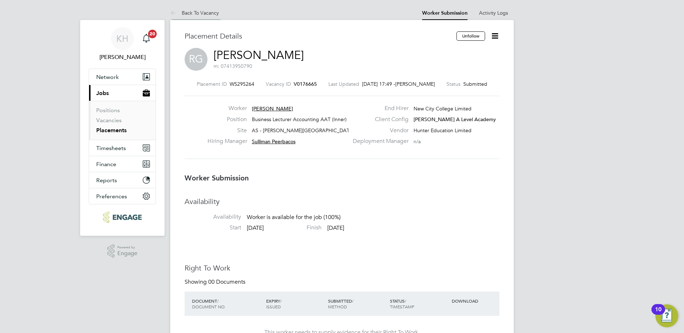
click at [208, 13] on link "Back To Vacancy" at bounding box center [194, 13] width 49 height 6
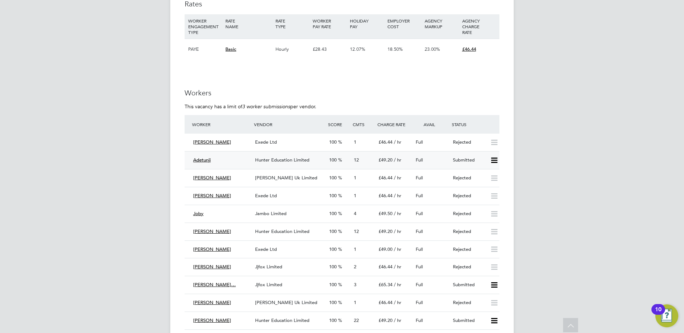
click at [269, 161] on span "Hunter Education Limited" at bounding box center [282, 160] width 54 height 6
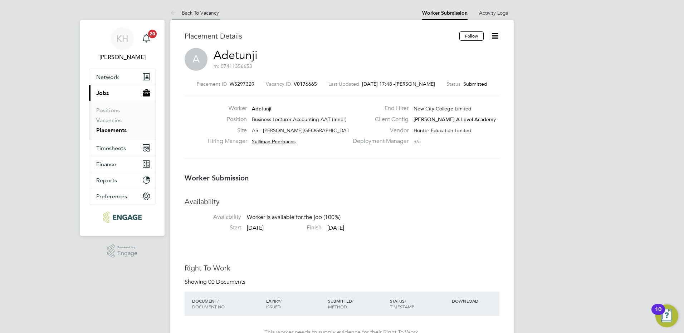
click at [187, 12] on link "Back To Vacancy" at bounding box center [194, 13] width 49 height 6
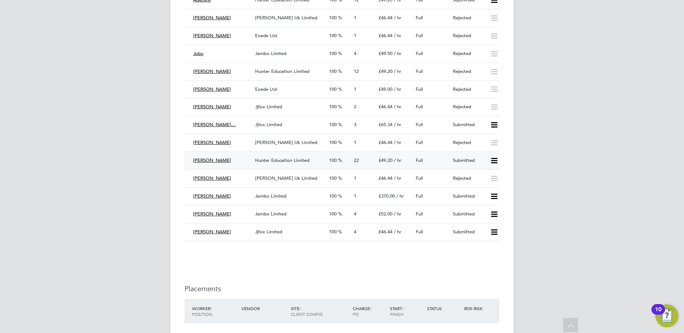
click at [257, 154] on div "Reena Gour Hunter Education Limited 100 22 £49.20 / hr Full Submitted" at bounding box center [342, 161] width 315 height 18
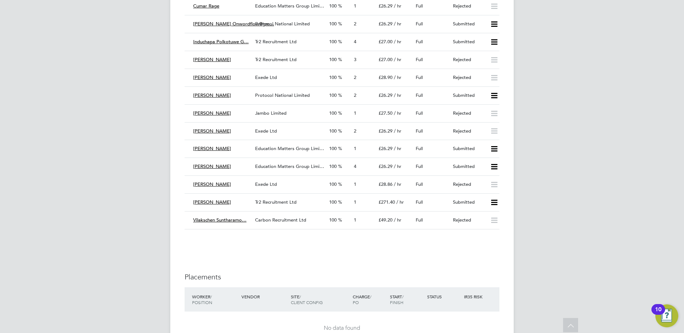
scroll to position [1252, 0]
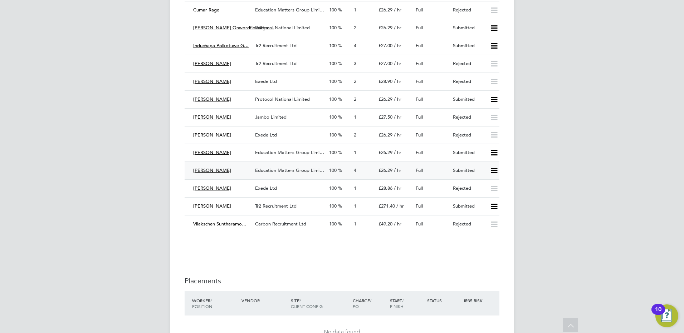
click at [278, 172] on span "Education Matters Group Limi…" at bounding box center [289, 170] width 69 height 6
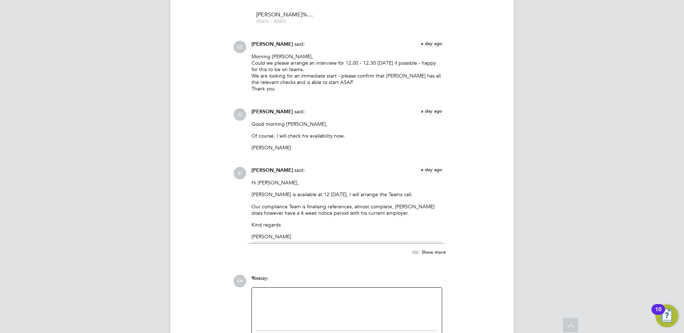
scroll to position [862, 0]
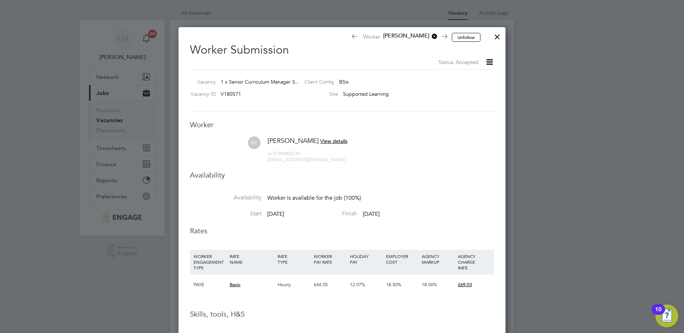
click at [501, 33] on div at bounding box center [497, 35] width 13 height 13
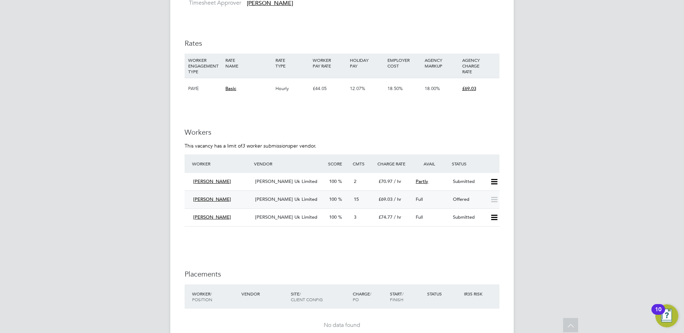
click at [258, 196] on span "[PERSON_NAME] Uk Limited" at bounding box center [286, 199] width 62 height 6
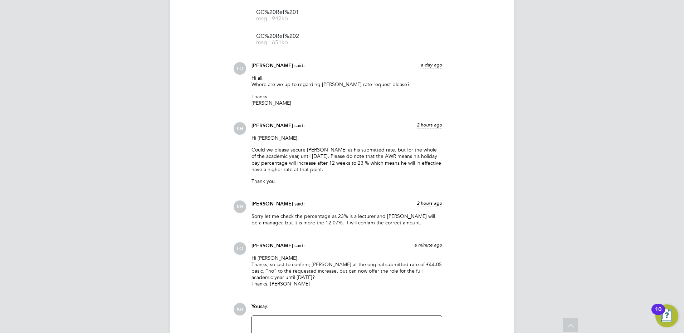
click at [326, 316] on div at bounding box center [347, 335] width 190 height 39
click at [315, 321] on div at bounding box center [346, 336] width 181 height 31
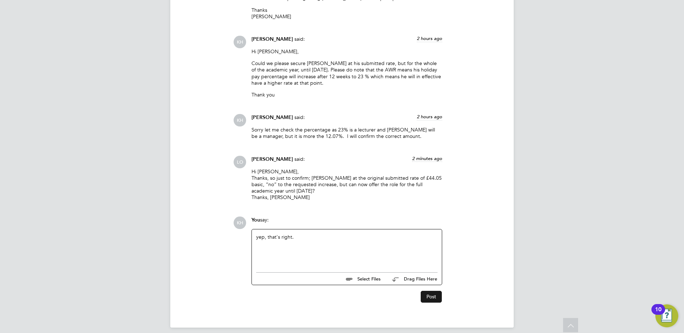
click at [426, 291] on button "Post" at bounding box center [431, 296] width 21 height 11
